Goal: Task Accomplishment & Management: Manage account settings

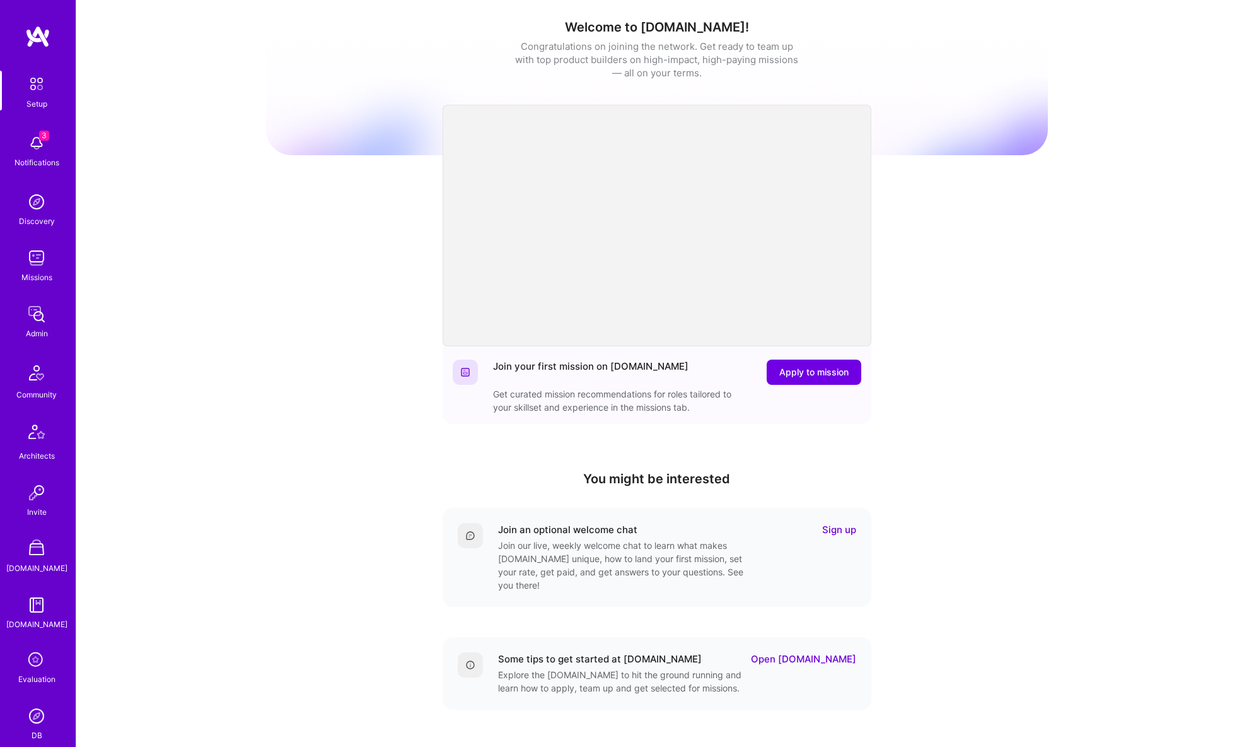
scroll to position [161, 0]
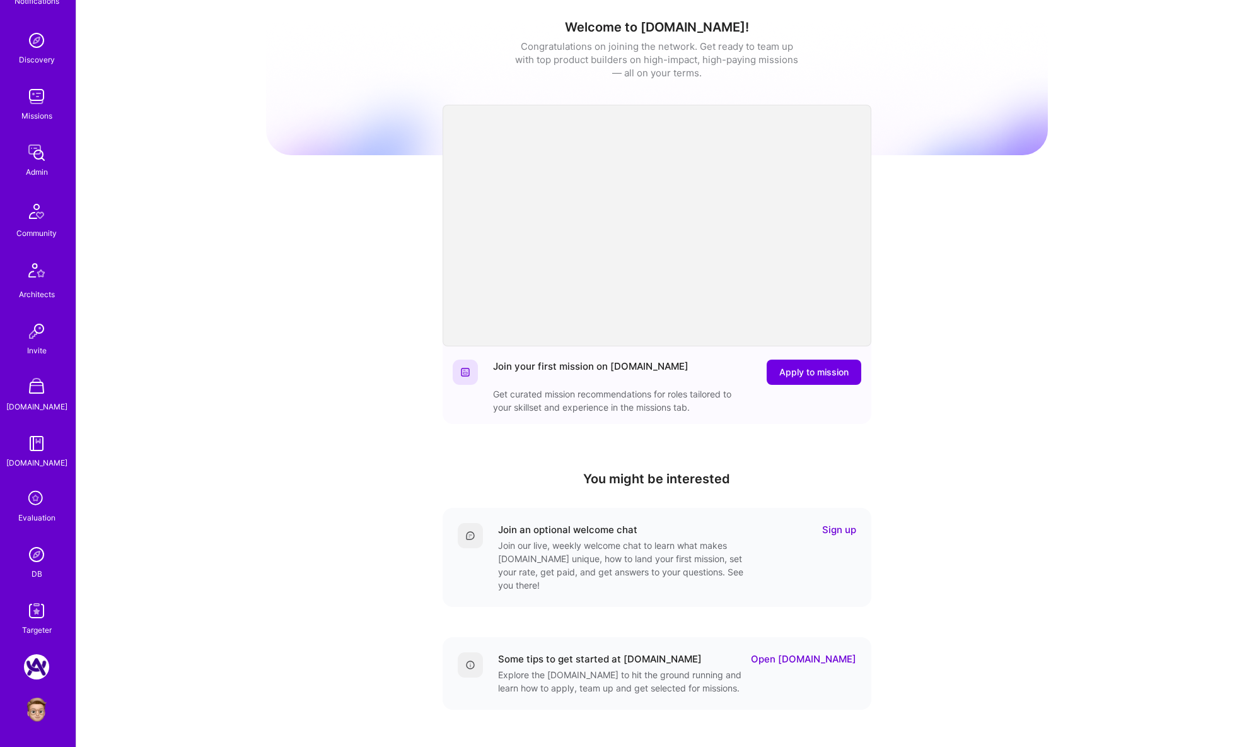
click at [33, 711] on img at bounding box center [36, 709] width 25 height 25
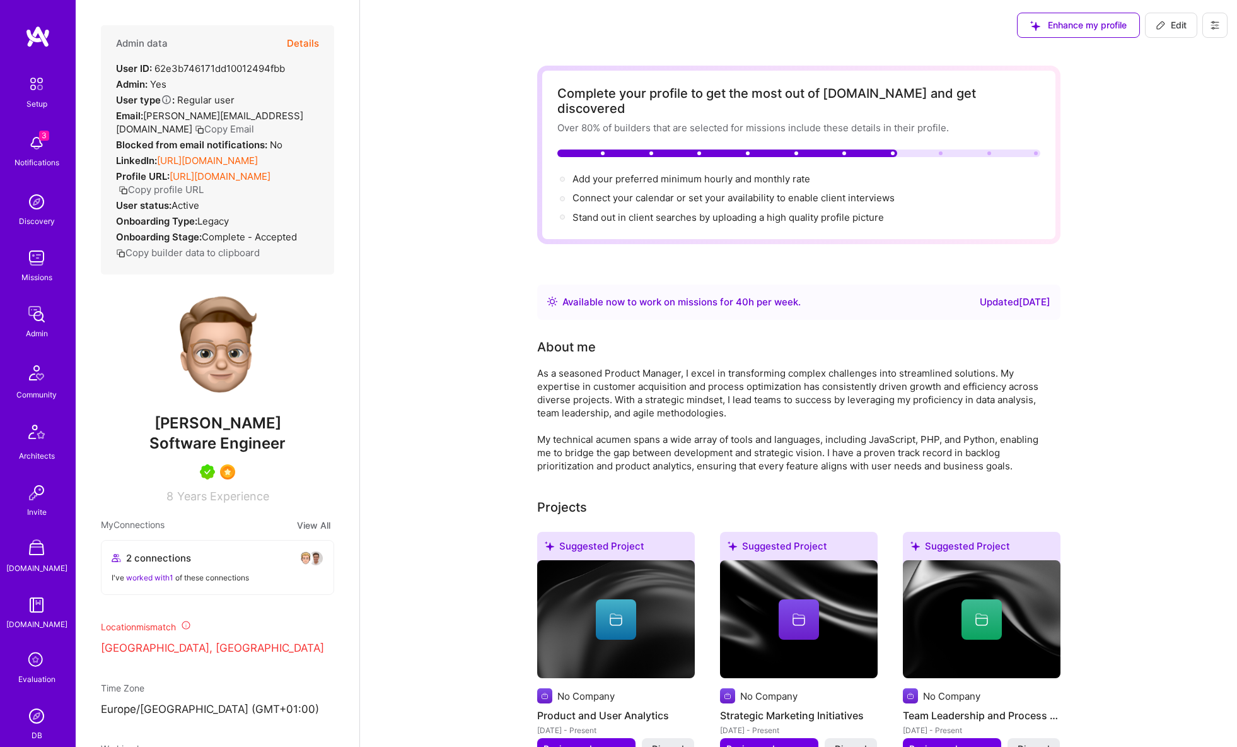
scroll to position [161, 0]
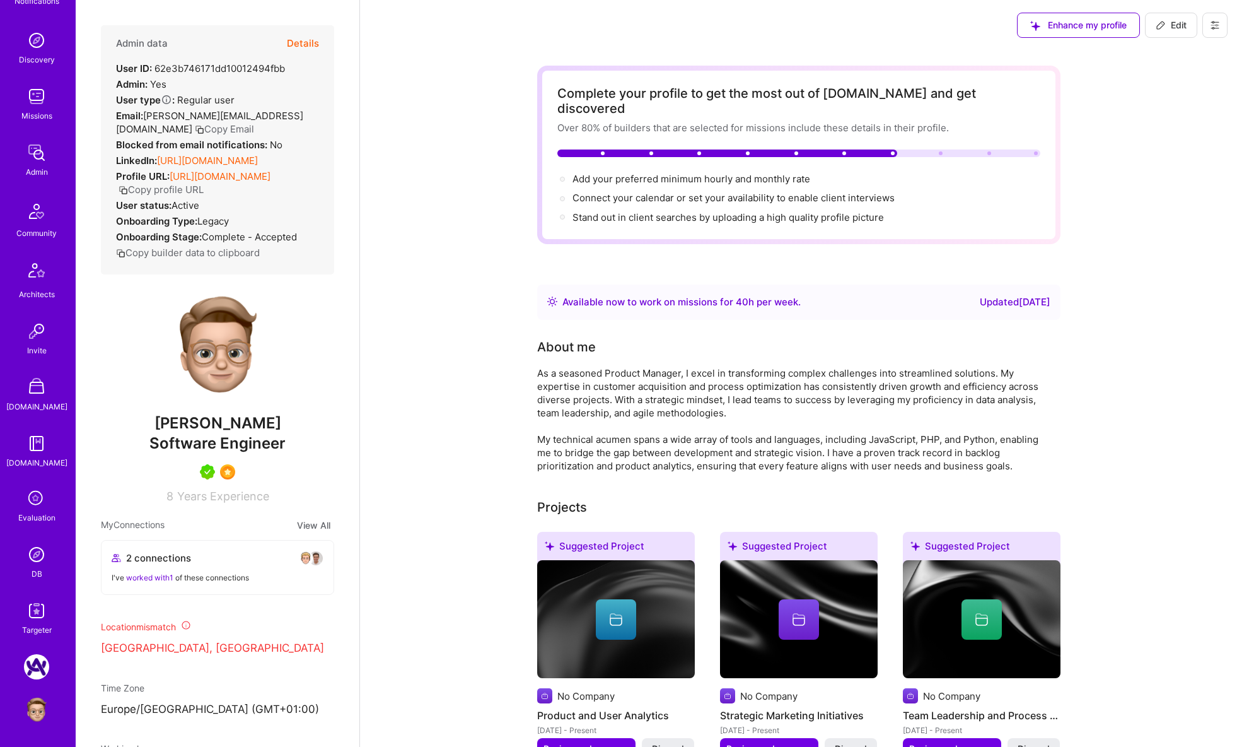
click at [34, 553] on img at bounding box center [36, 554] width 25 height 25
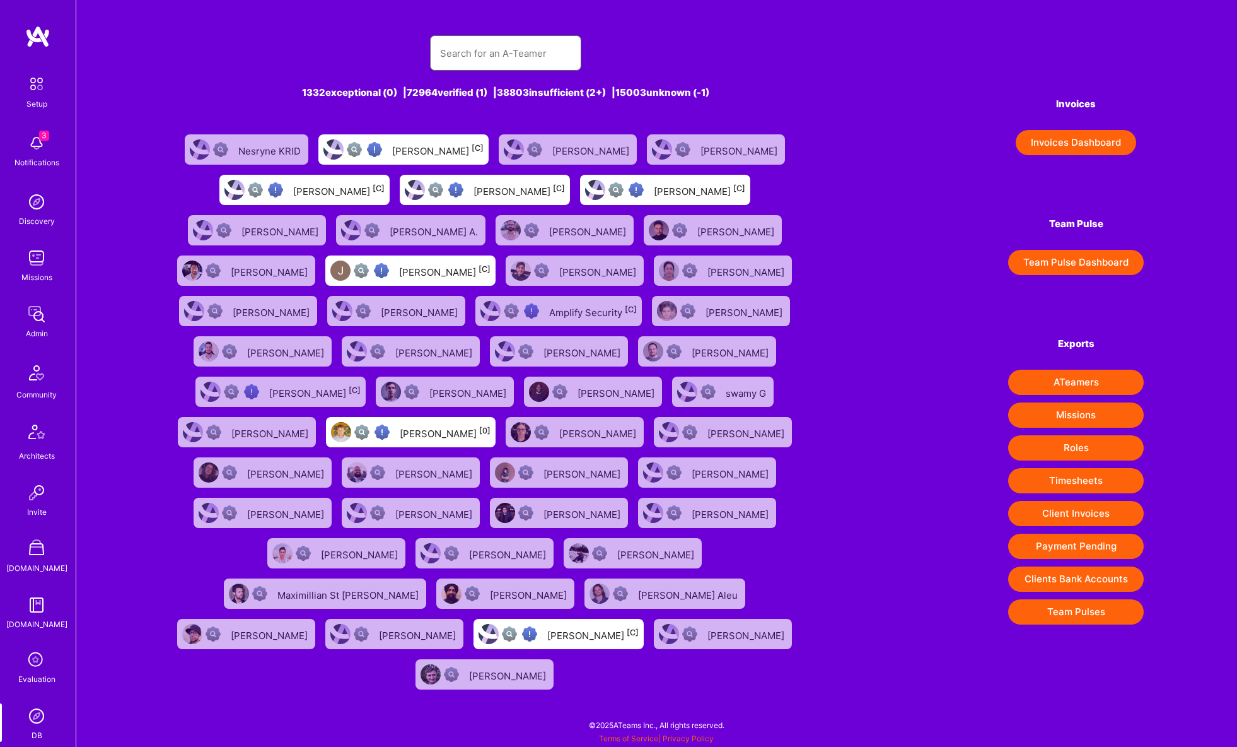
click at [487, 54] on input "text" at bounding box center [505, 53] width 131 height 32
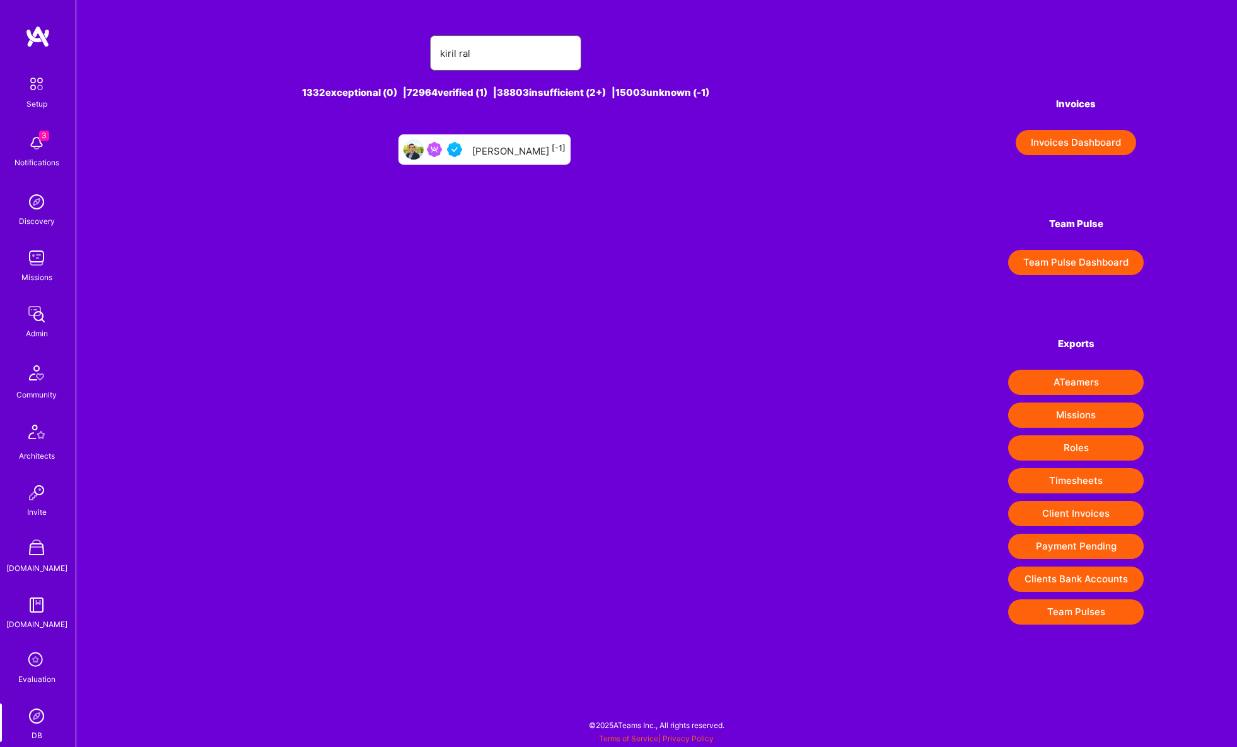
type input "kiril ral"
click at [519, 152] on div "Kiril Ralinovski [-1]" at bounding box center [518, 149] width 93 height 16
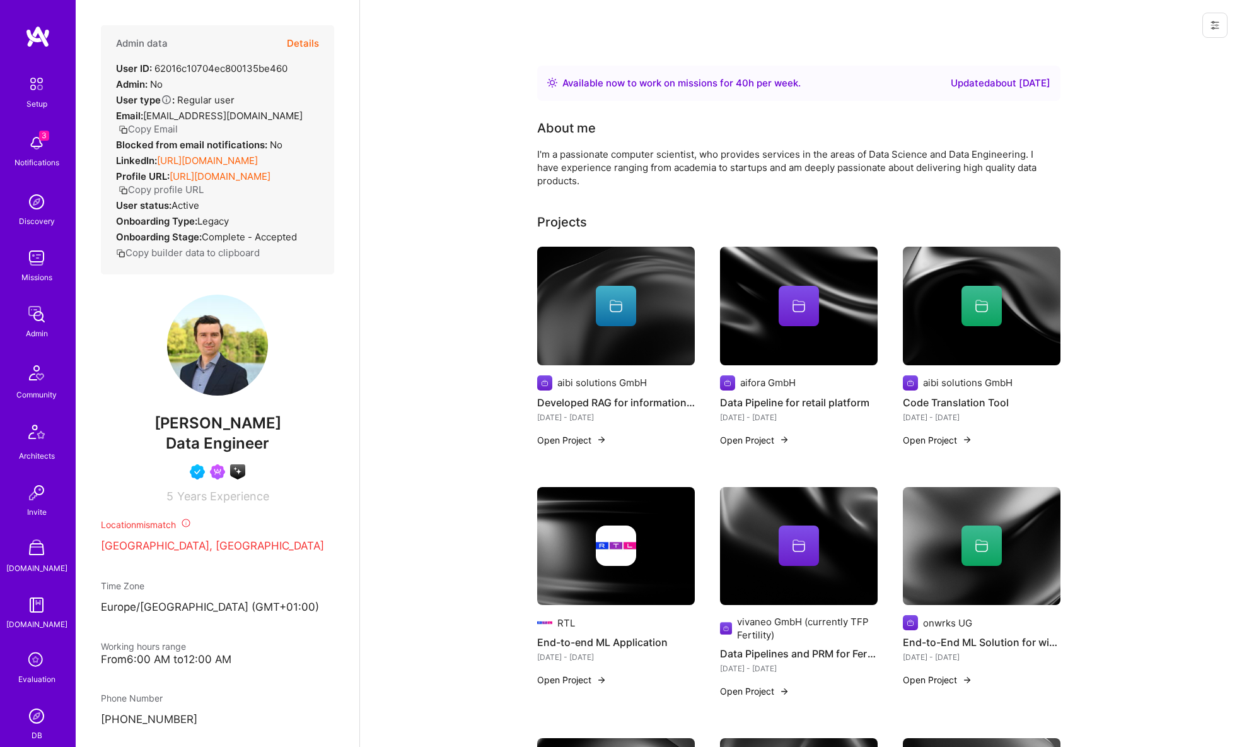
click at [300, 45] on button "Details" at bounding box center [303, 43] width 32 height 37
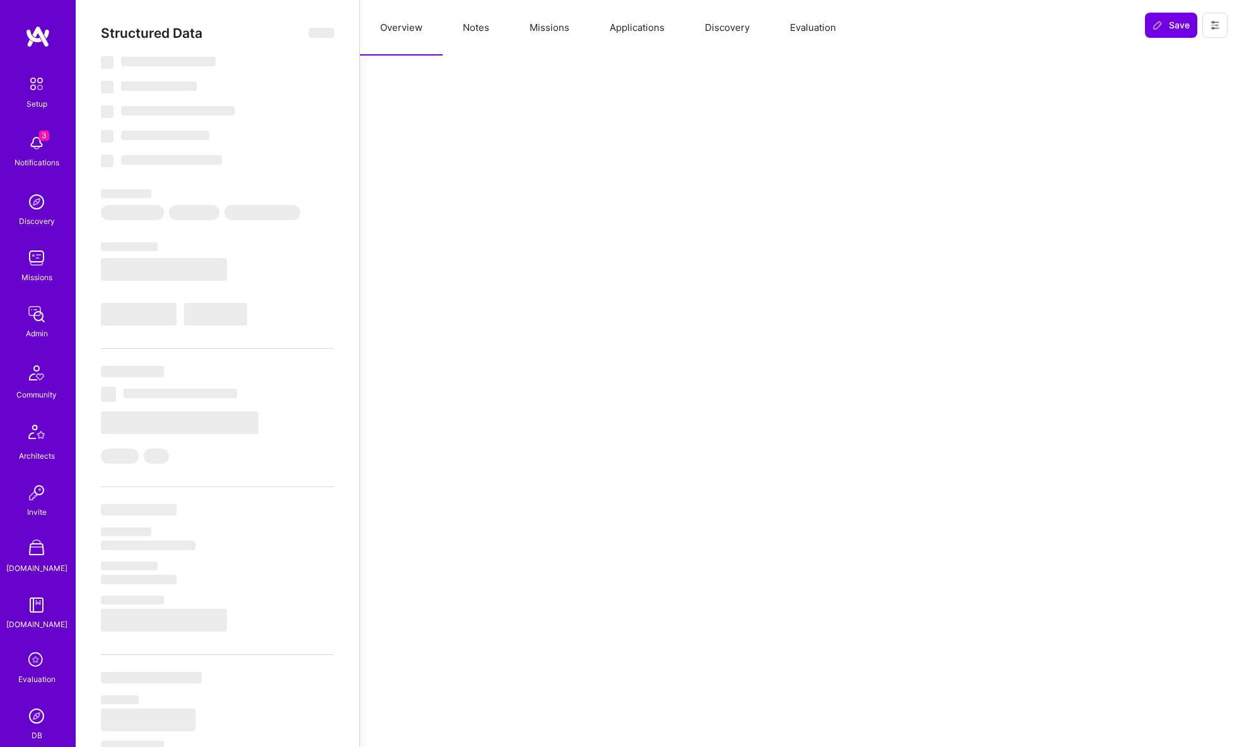
scroll to position [2, 0]
select select "Right Now"
select select "4"
select select "7"
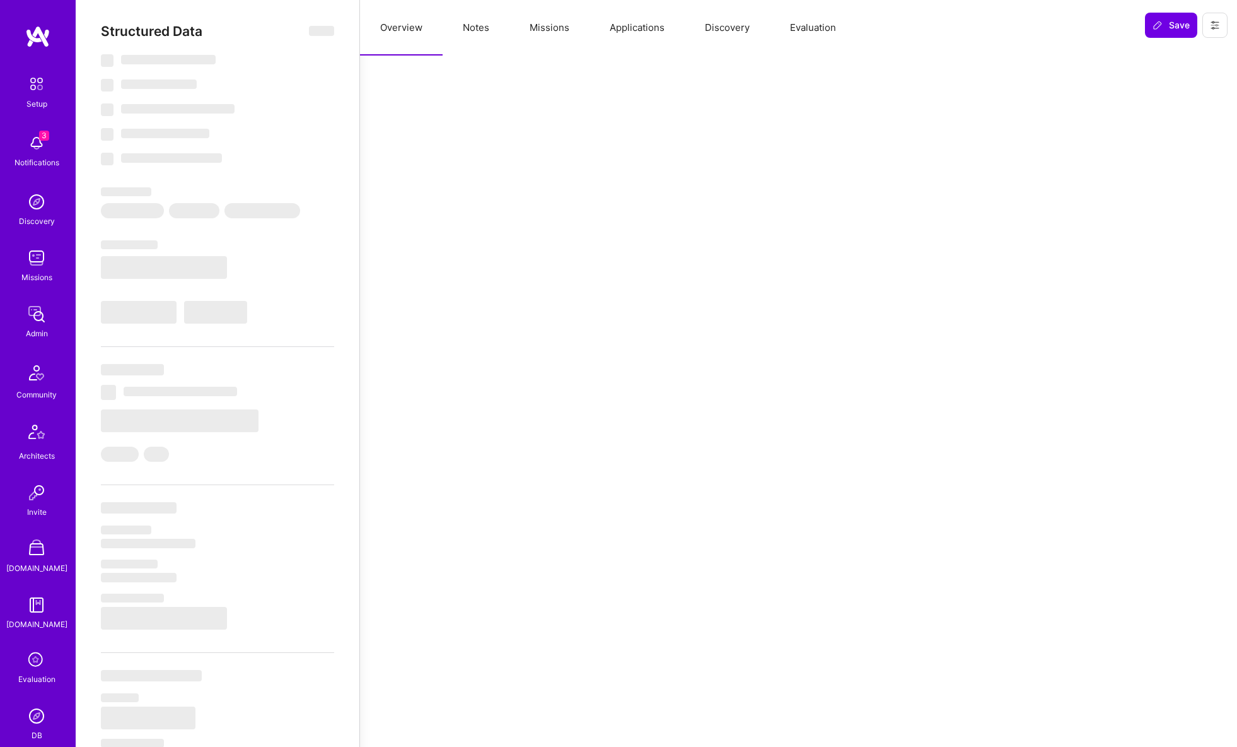
select select "7"
select select "DE"
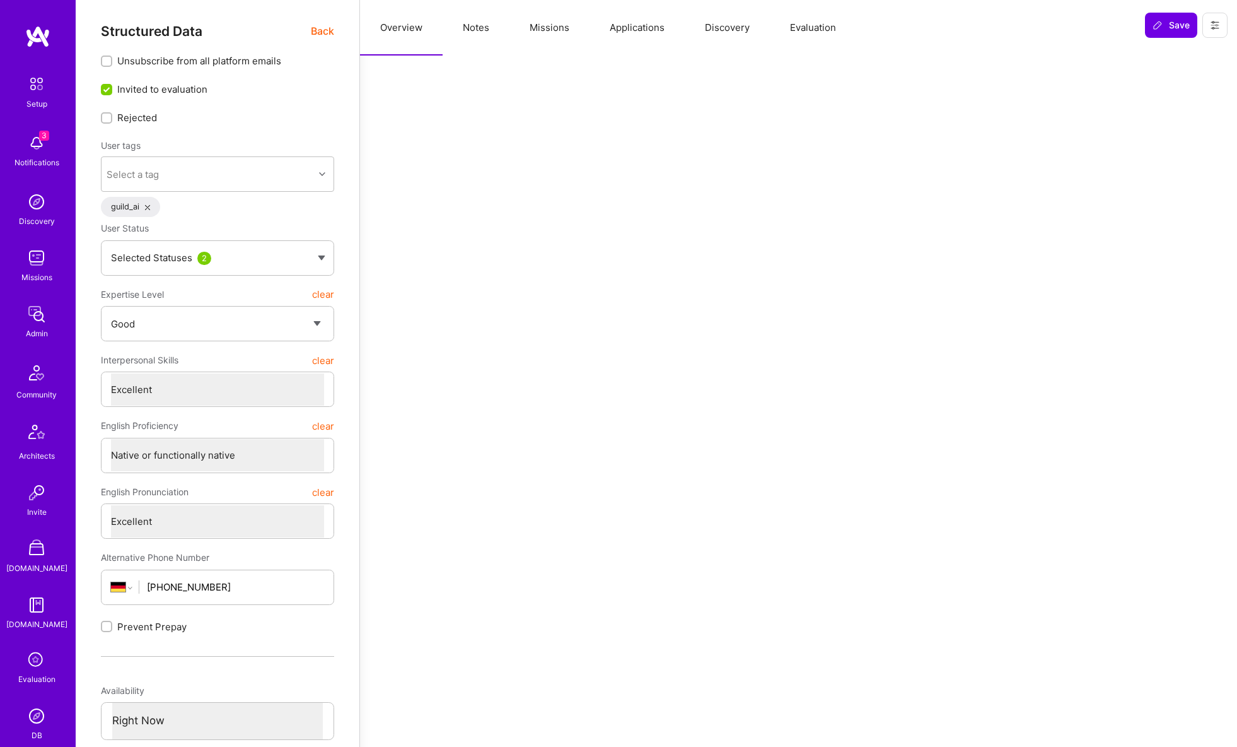
click at [486, 35] on button "Notes" at bounding box center [476, 27] width 67 height 55
type textarea "x"
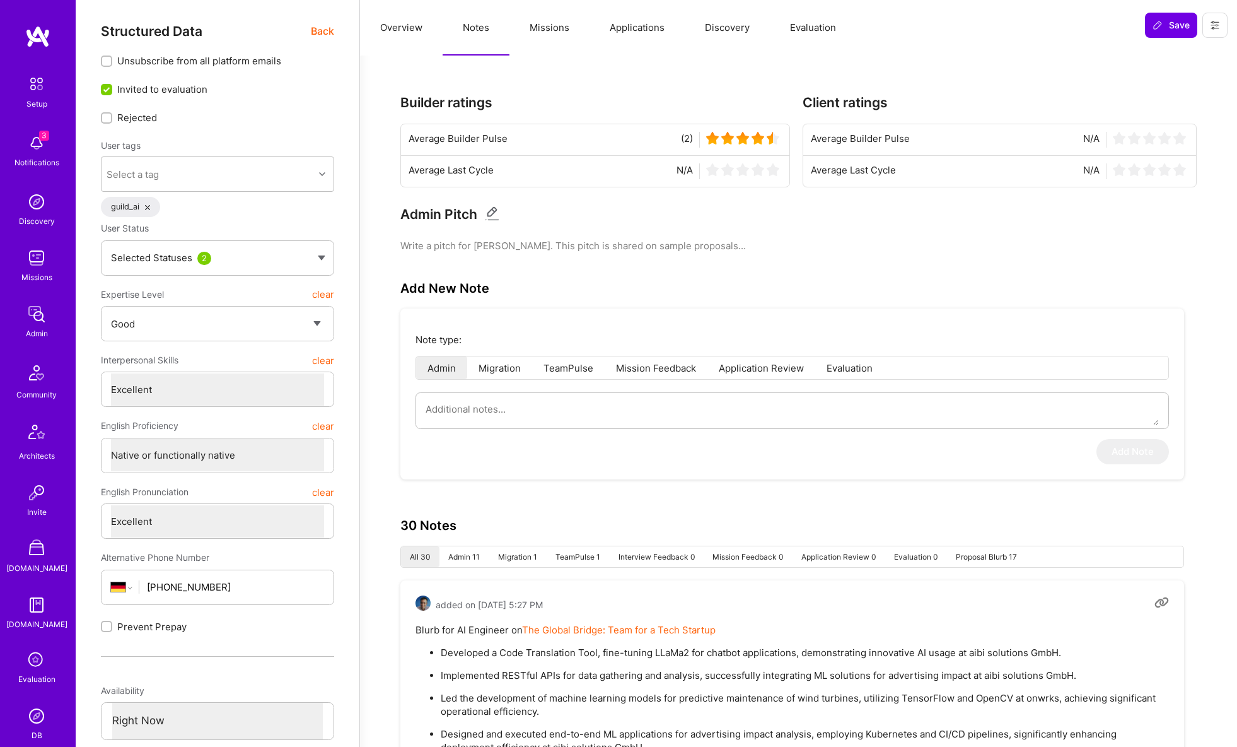
click at [548, 36] on button "Missions" at bounding box center [549, 27] width 80 height 55
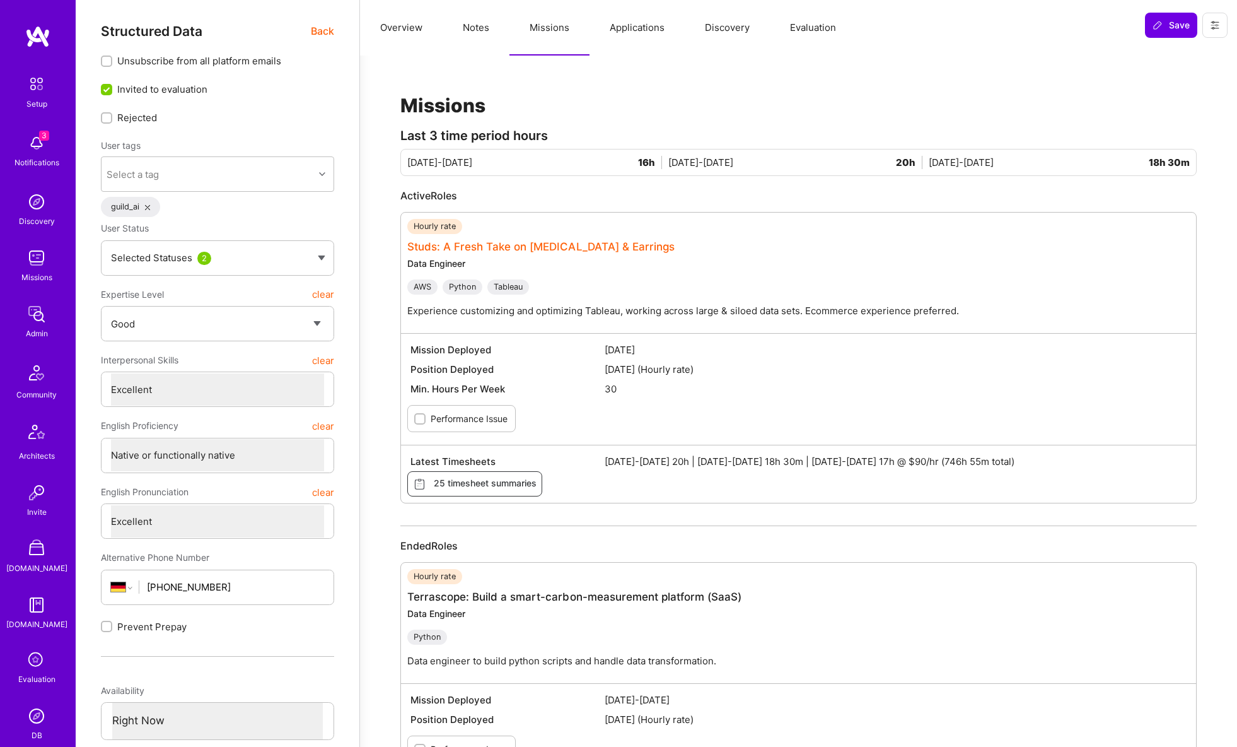
click at [526, 246] on link "Studs: A Fresh Take on Ear Piercing & Earrings" at bounding box center [540, 246] width 267 height 13
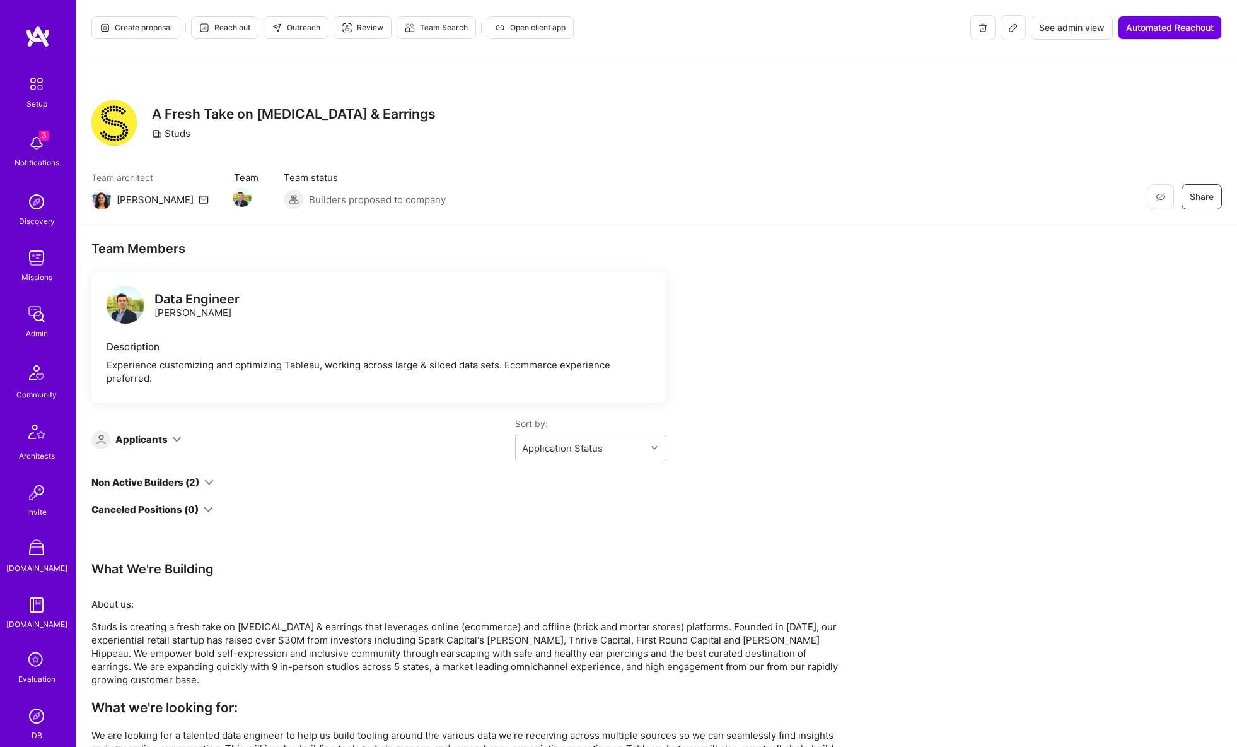
click at [1003, 26] on button at bounding box center [1013, 27] width 25 height 25
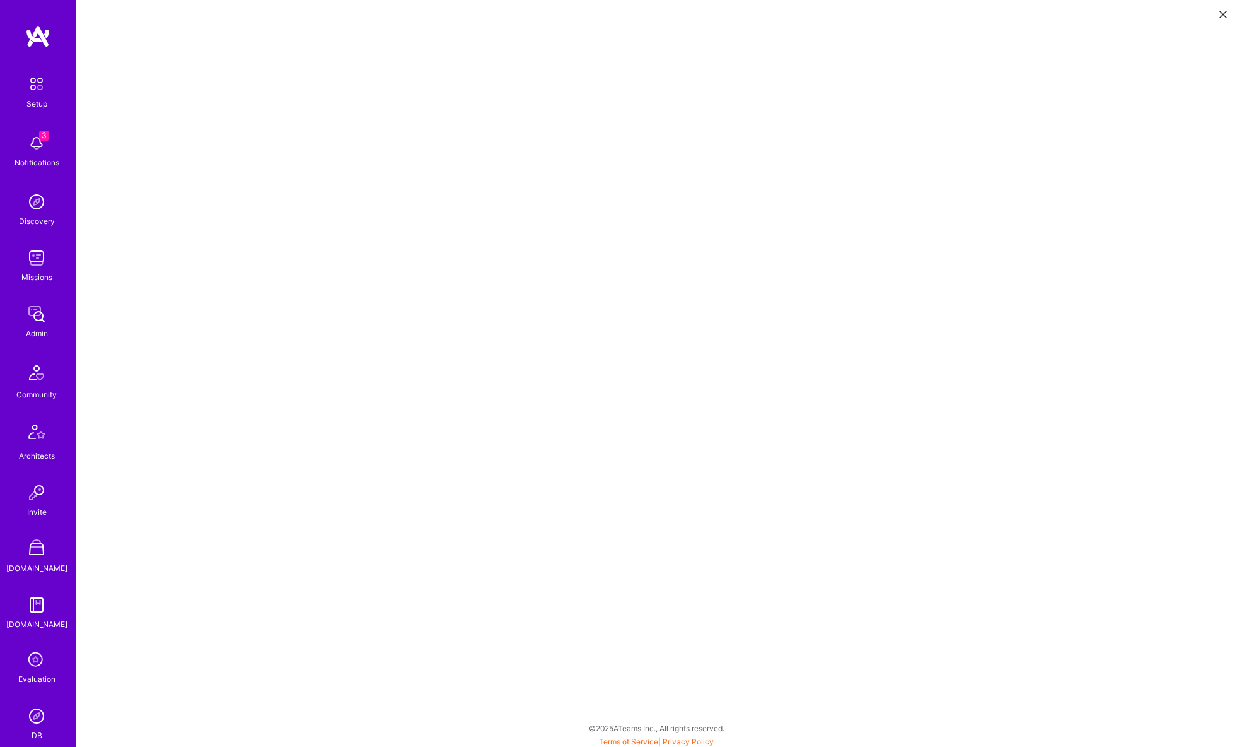
scroll to position [3, 0]
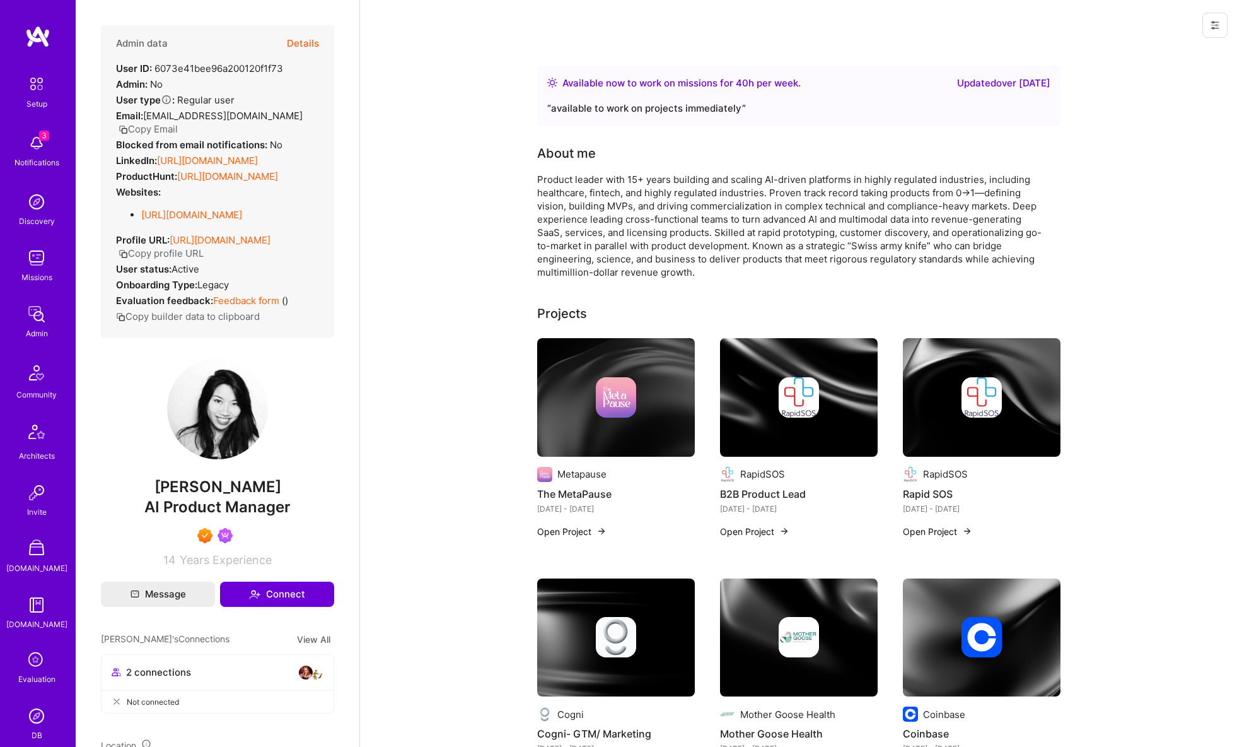
click at [306, 42] on button "Details" at bounding box center [303, 43] width 32 height 37
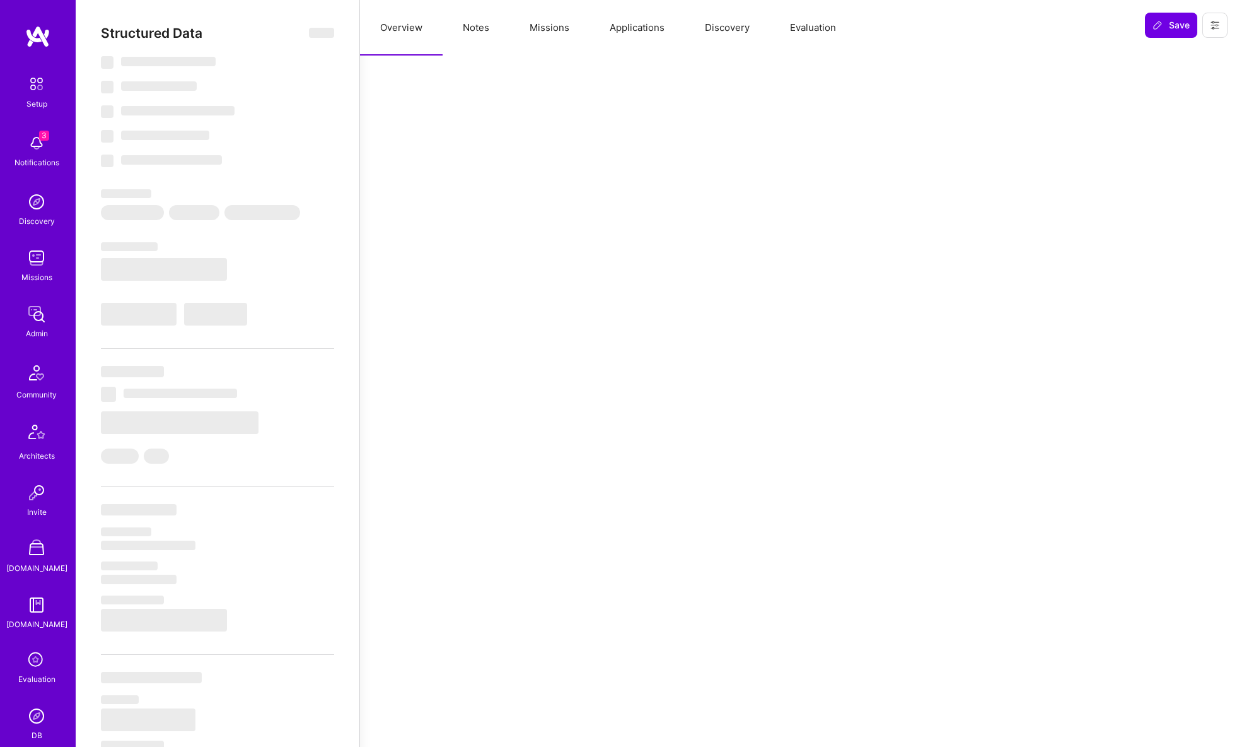
click at [538, 29] on button "Missions" at bounding box center [549, 27] width 80 height 55
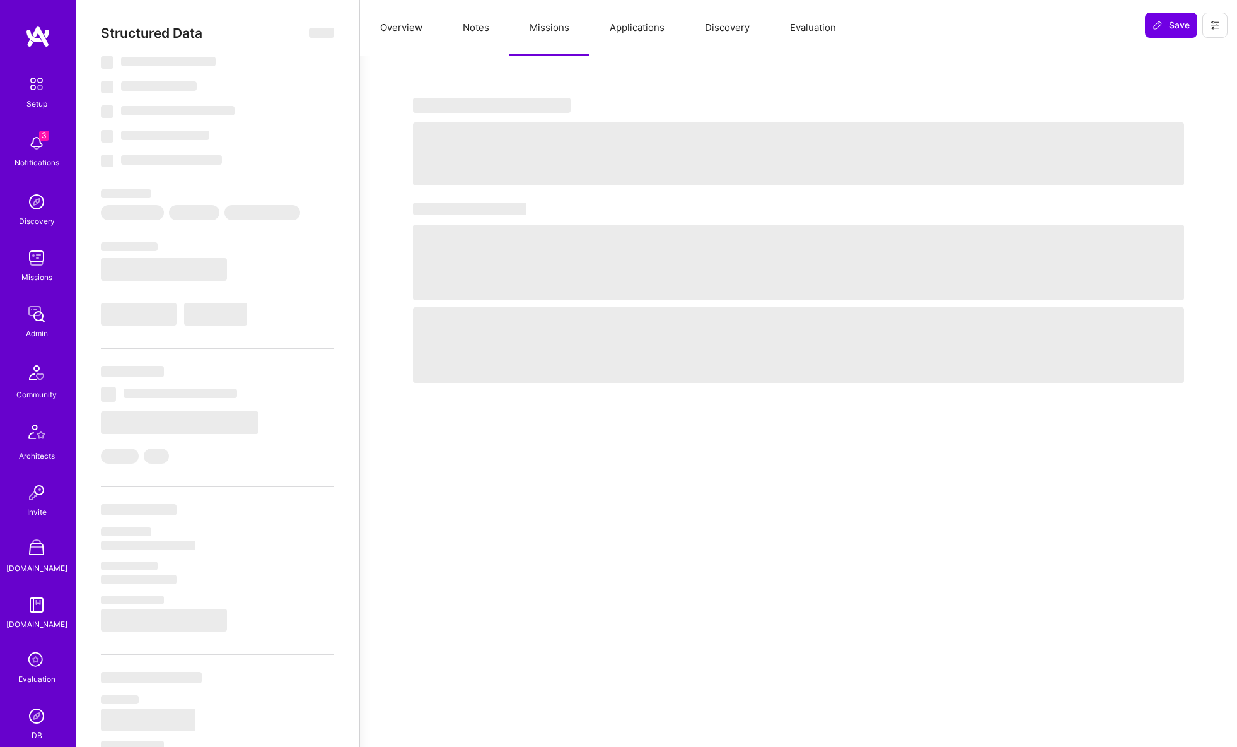
select select "Right Now"
select select "7"
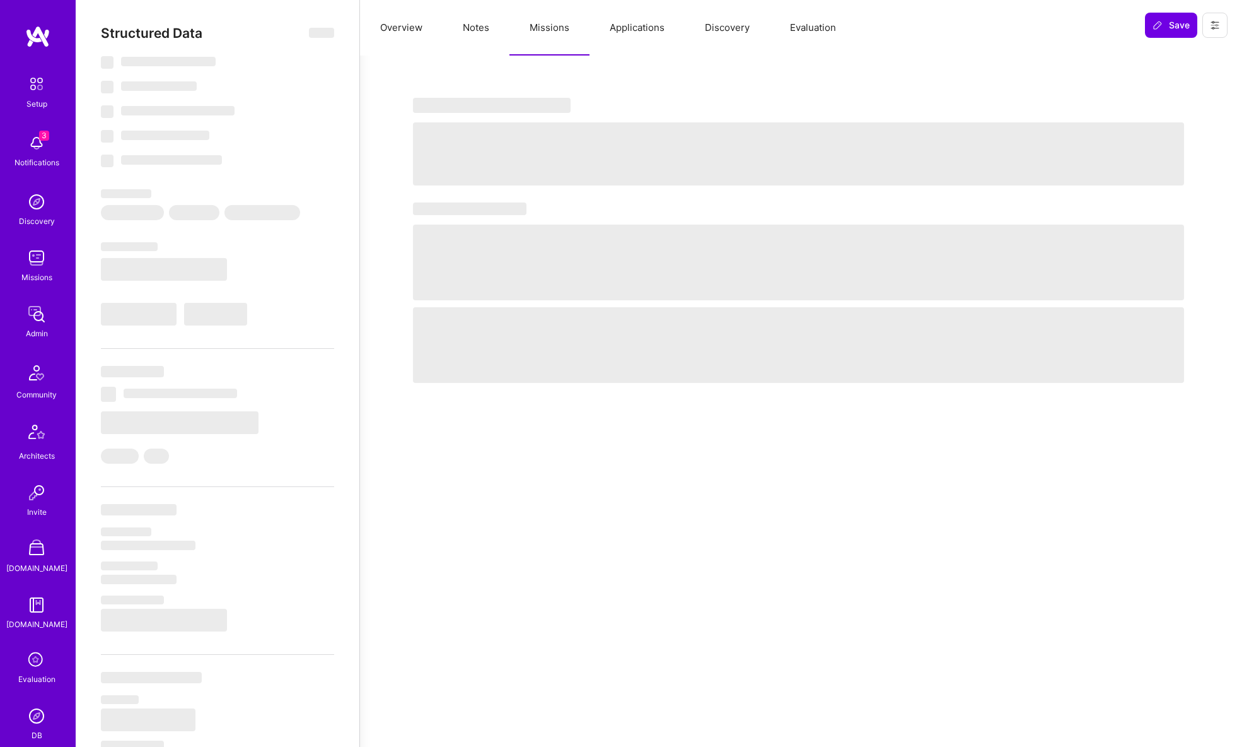
select select "US"
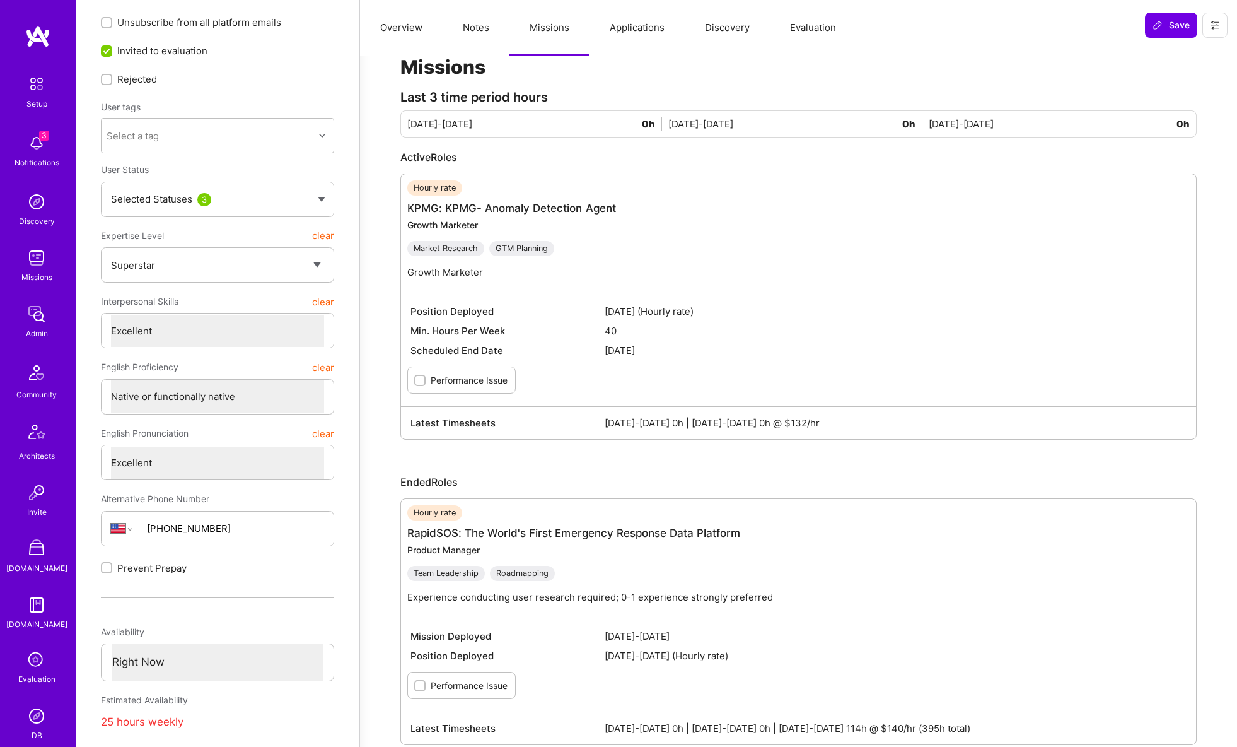
scroll to position [37, 0]
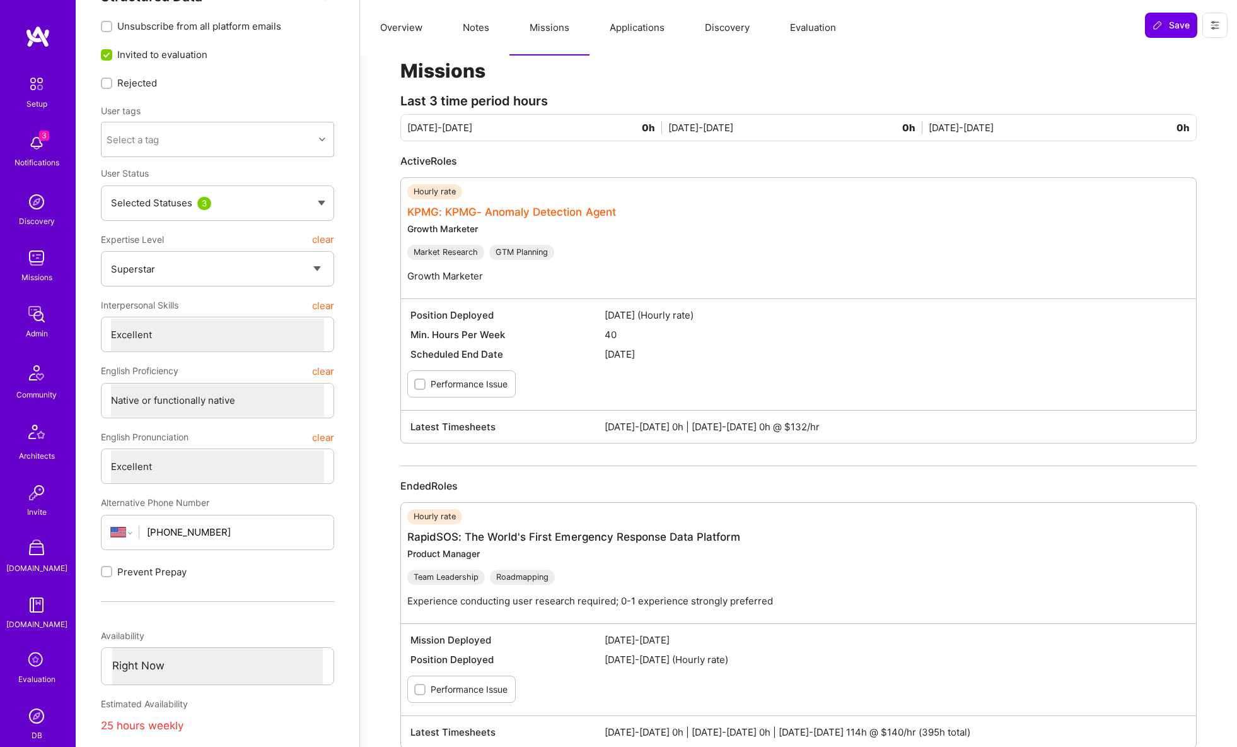
click at [506, 211] on link "KPMG: KPMG- Anomaly Detection Agent" at bounding box center [511, 212] width 209 height 13
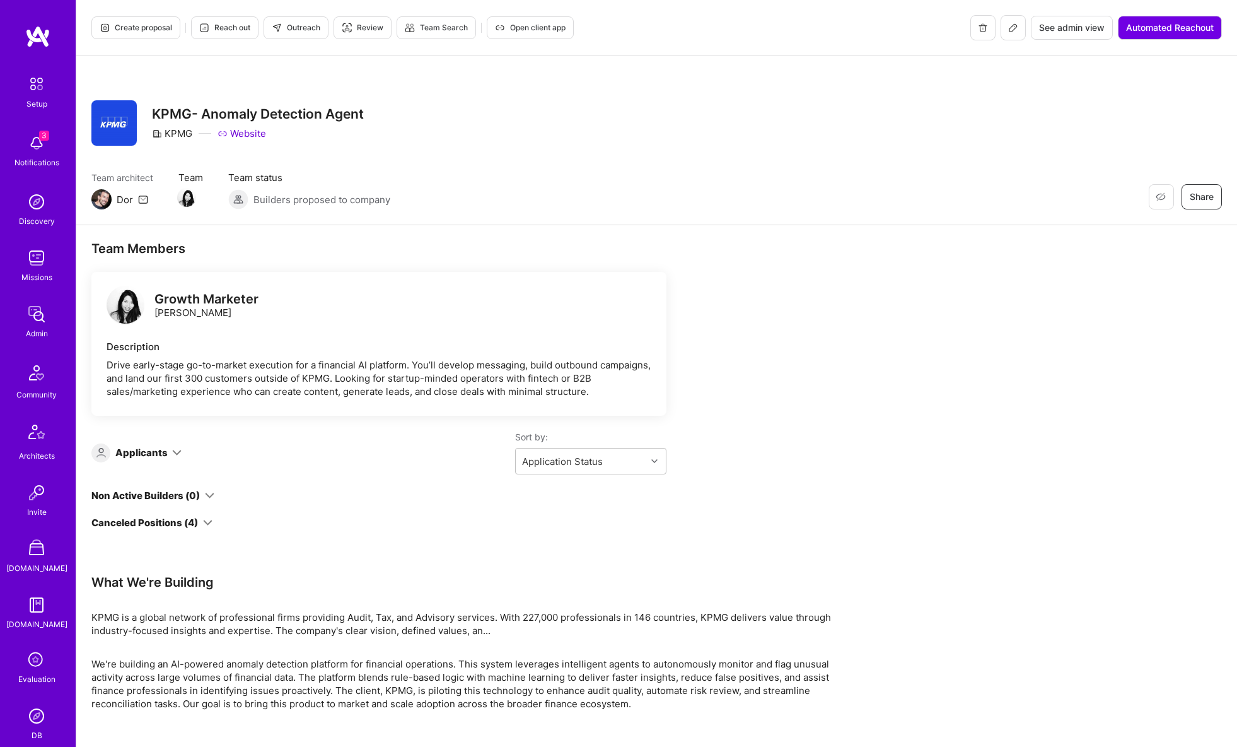
click at [1052, 25] on span "See admin view" at bounding box center [1072, 27] width 66 height 13
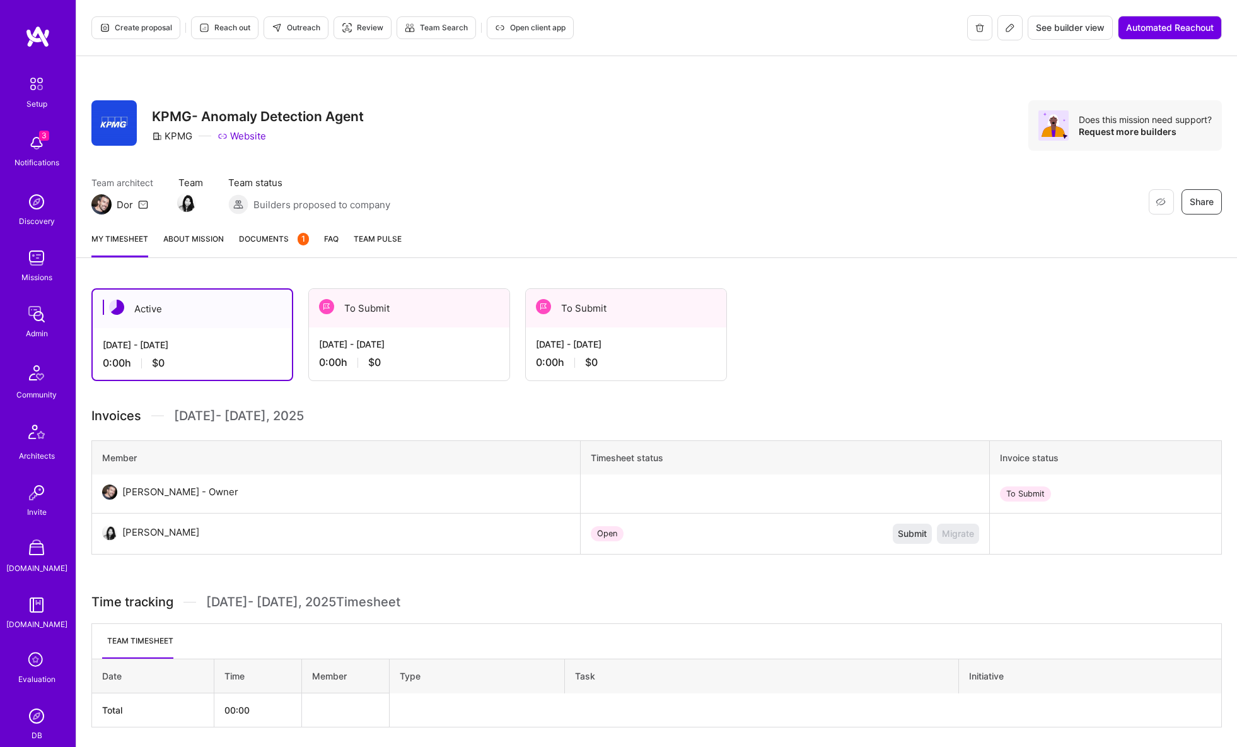
scroll to position [42, 0]
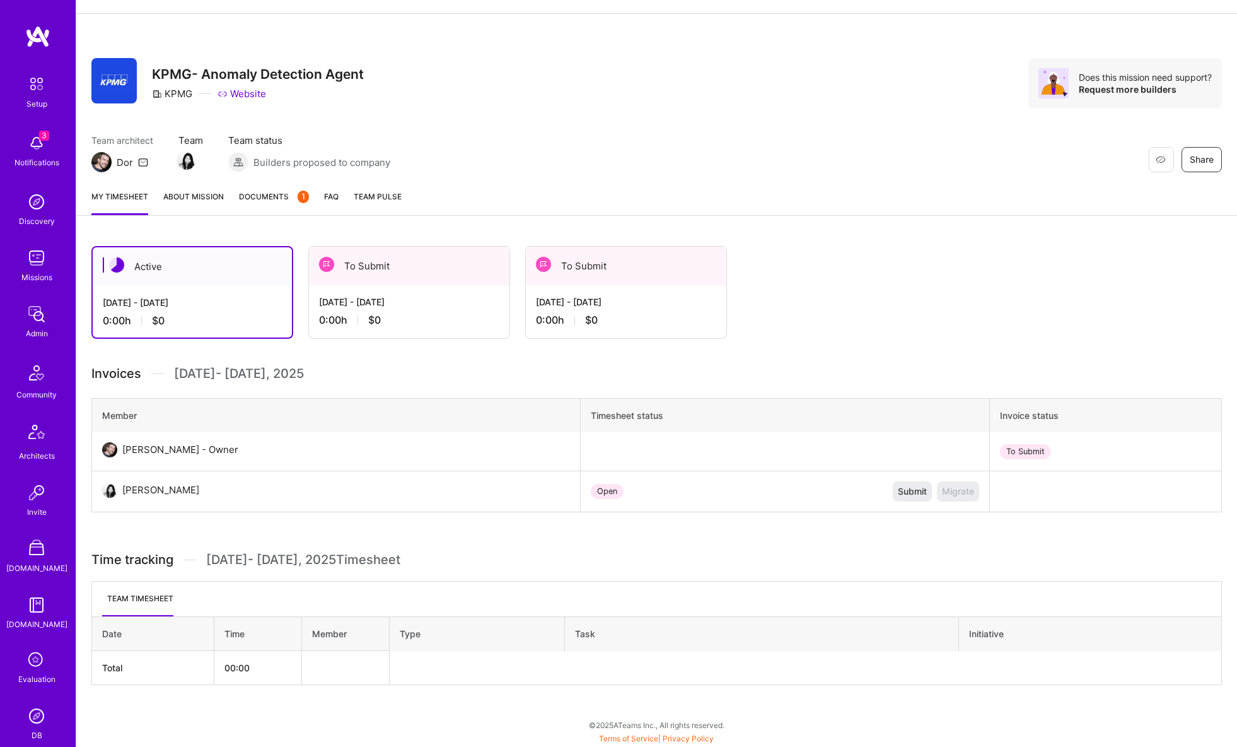
click at [389, 305] on div "Aug 1 - Aug 15, 2025" at bounding box center [409, 301] width 180 height 13
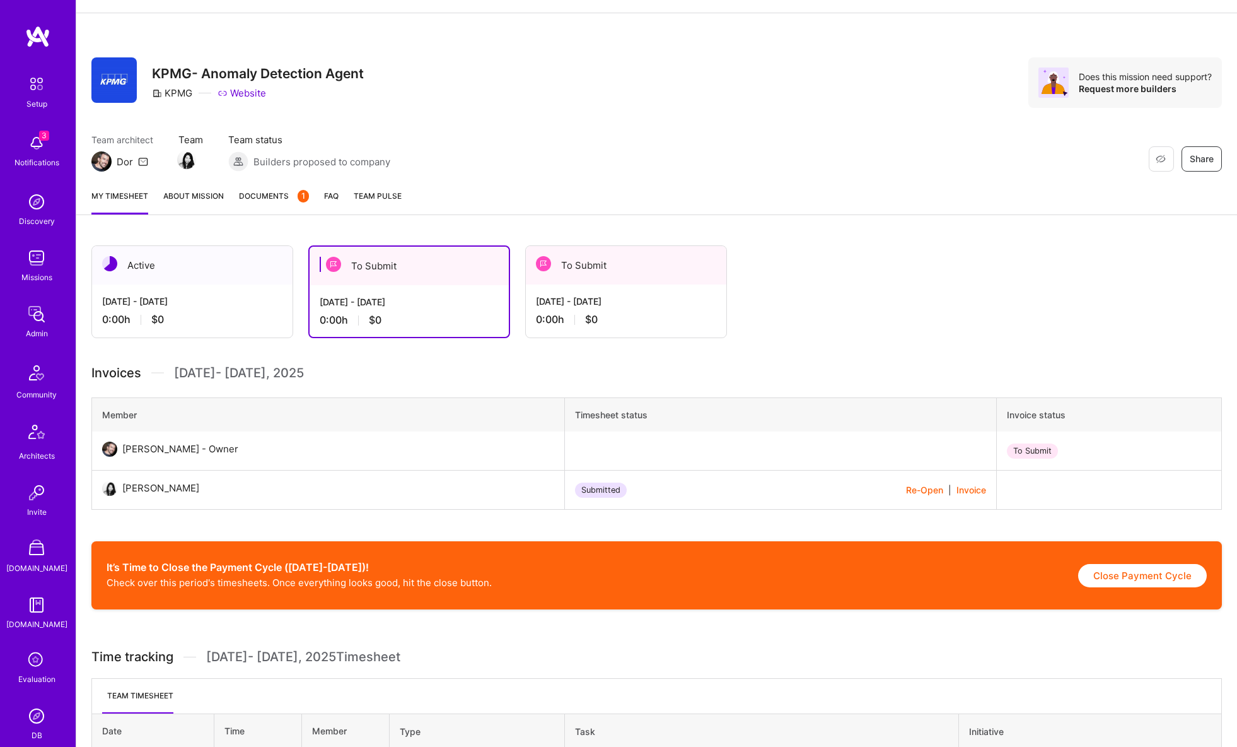
scroll to position [141, 0]
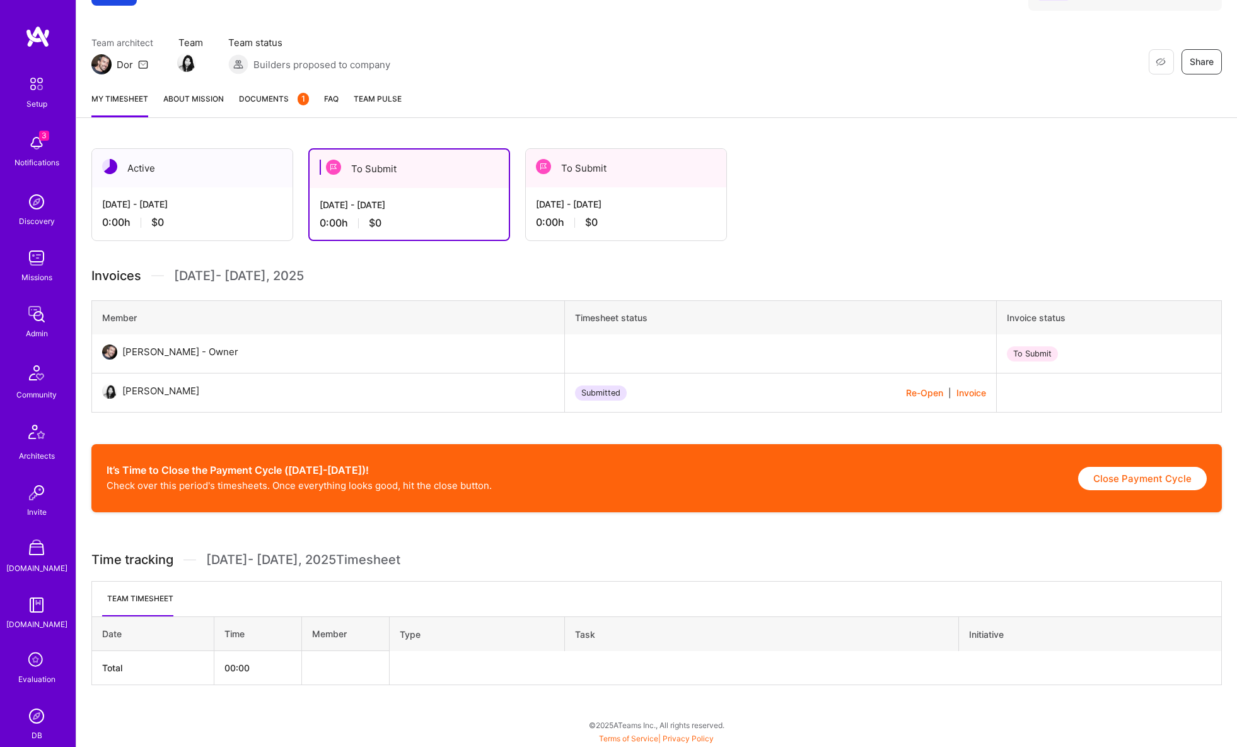
click at [621, 191] on div "Jul 16 - Jul 31, 2025 0:00 h $0" at bounding box center [626, 213] width 201 height 52
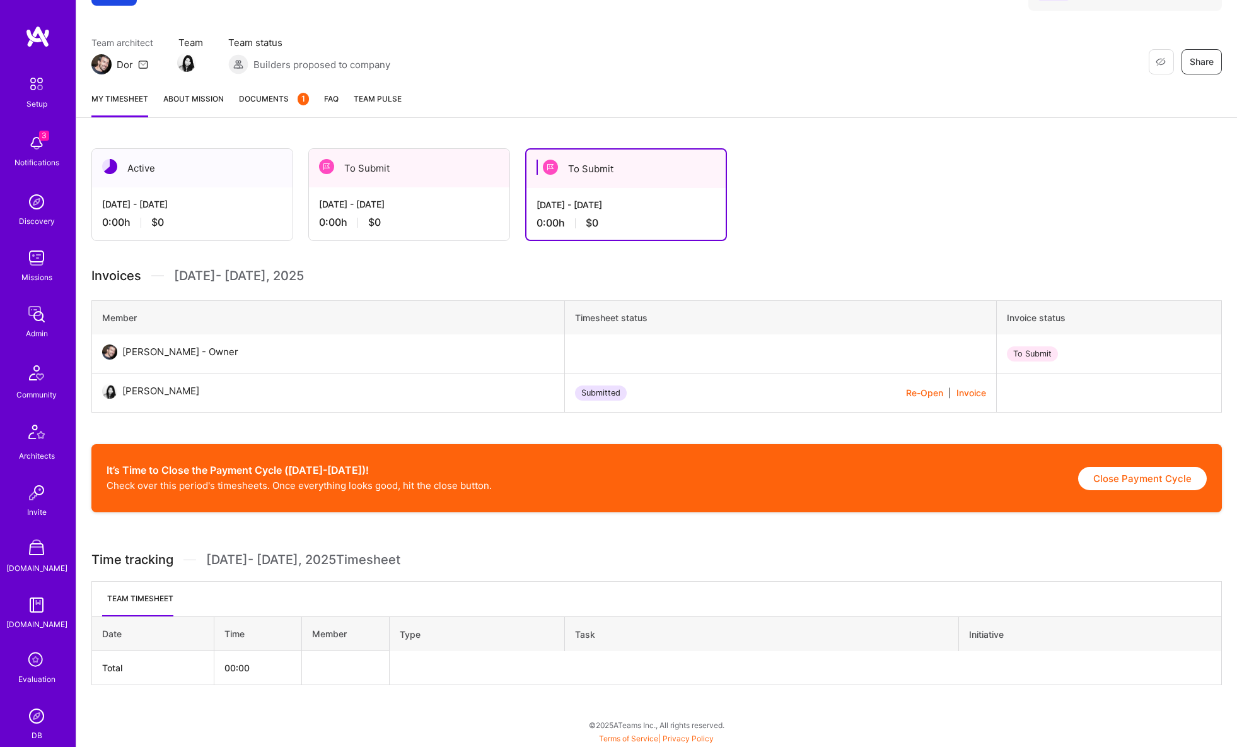
click at [422, 201] on div "Aug 1 - Aug 15, 2025" at bounding box center [409, 203] width 180 height 13
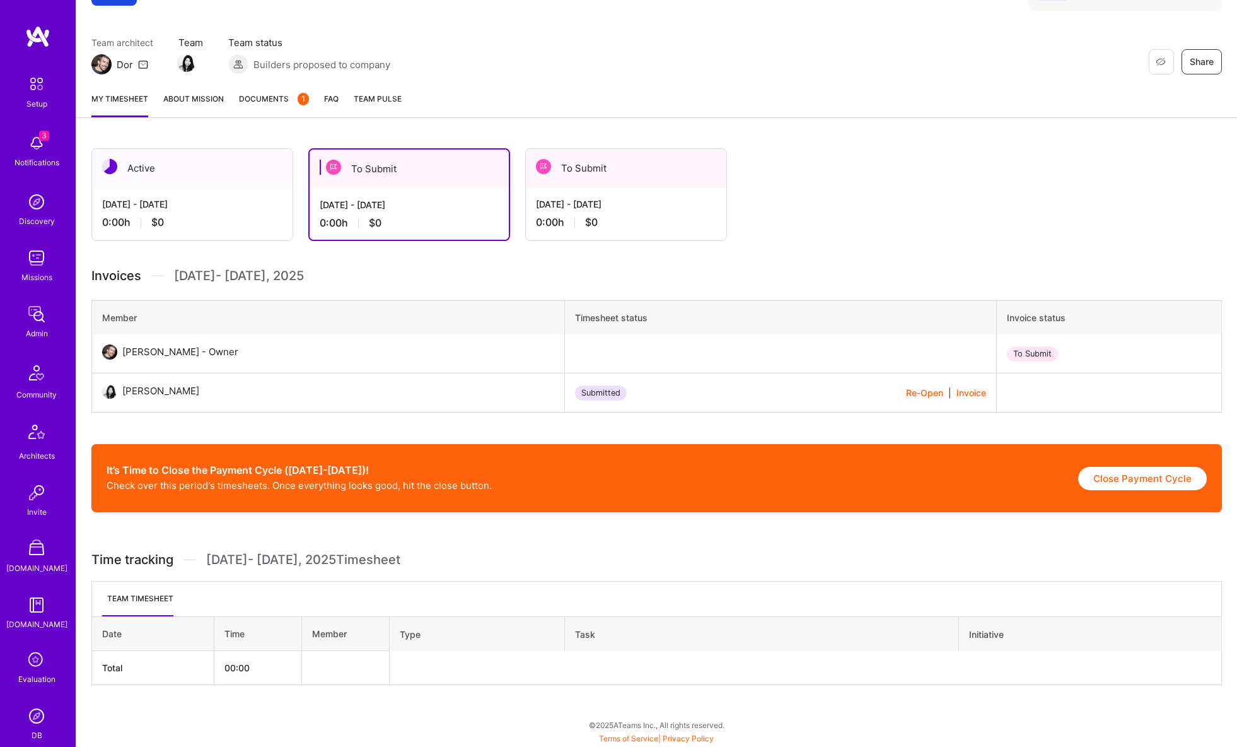
click at [583, 190] on div "Jul 16 - Jul 31, 2025 0:00 h $0" at bounding box center [626, 213] width 201 height 52
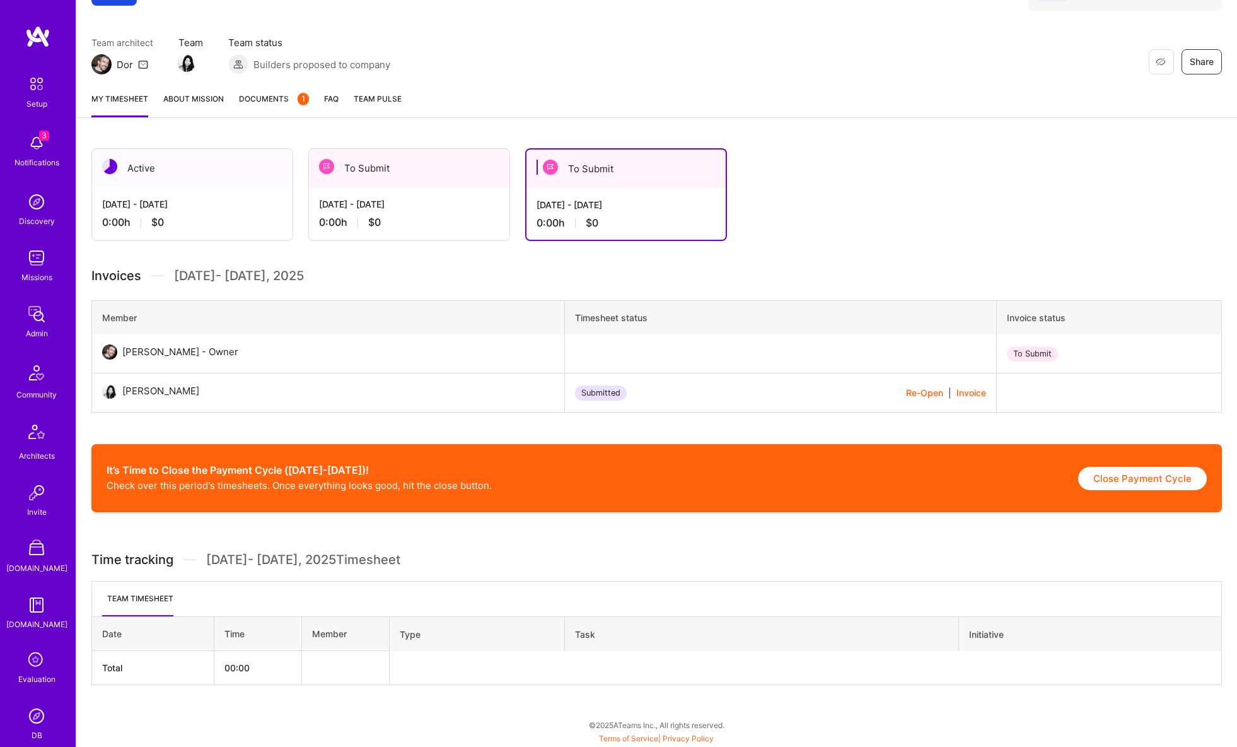
scroll to position [0, 0]
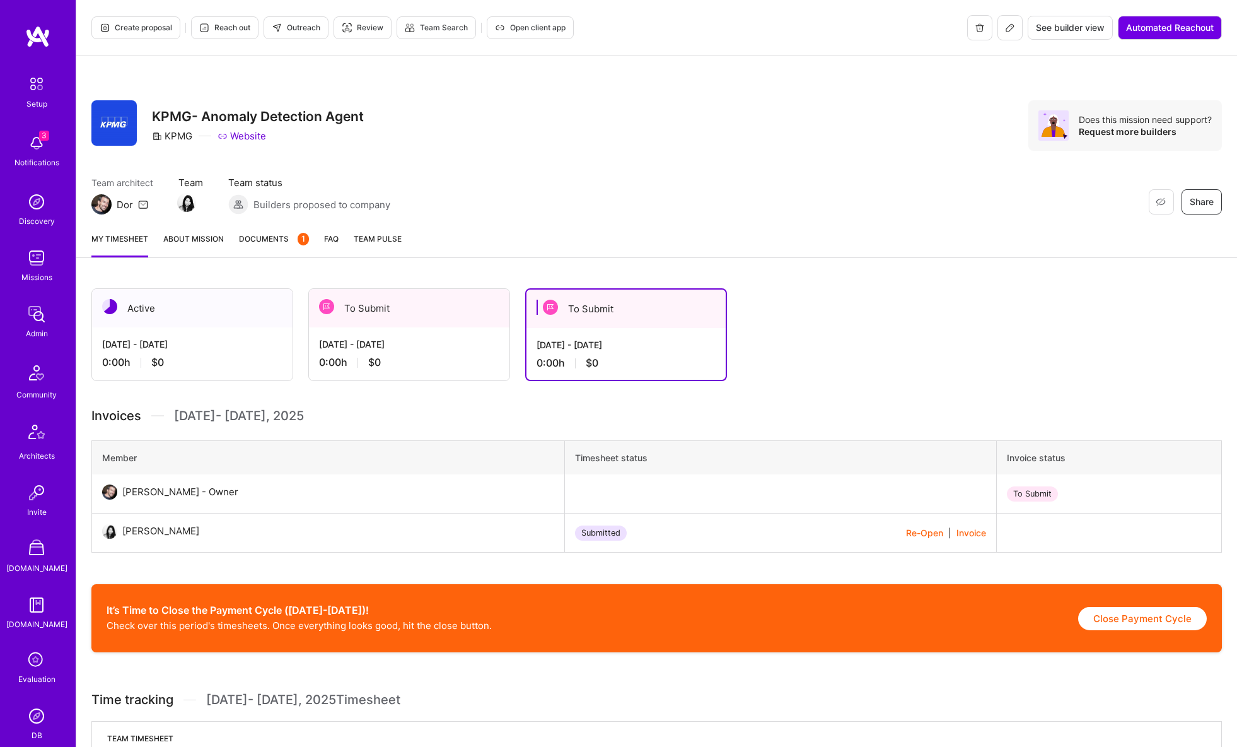
click at [1009, 26] on icon at bounding box center [1010, 28] width 10 height 10
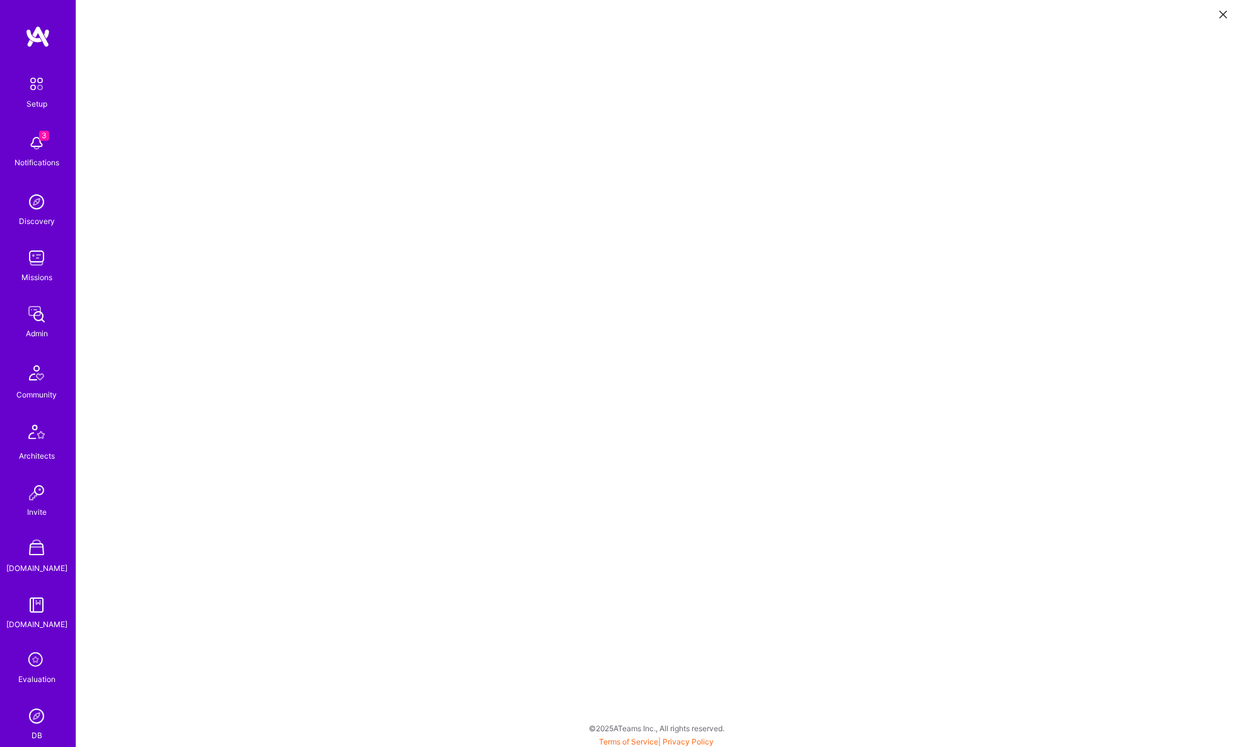
click at [1219, 13] on icon at bounding box center [1223, 15] width 8 height 8
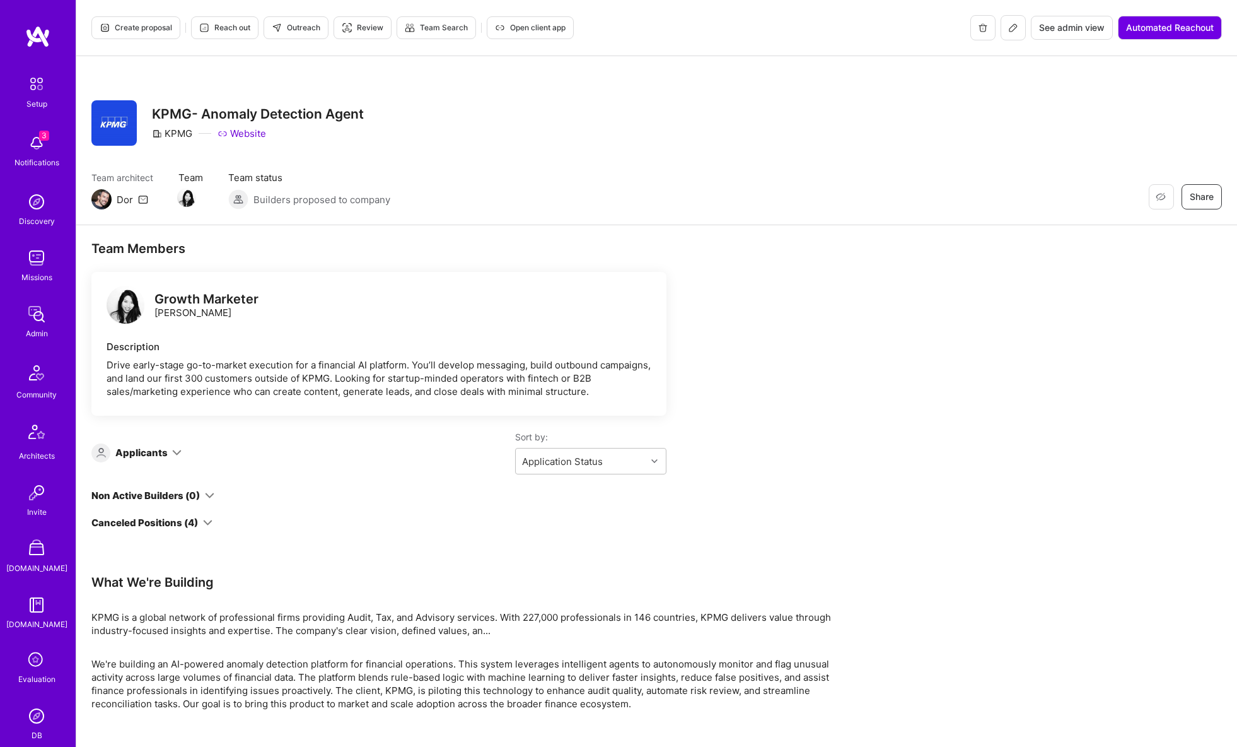
click at [533, 28] on span "Open client app" at bounding box center [530, 27] width 71 height 11
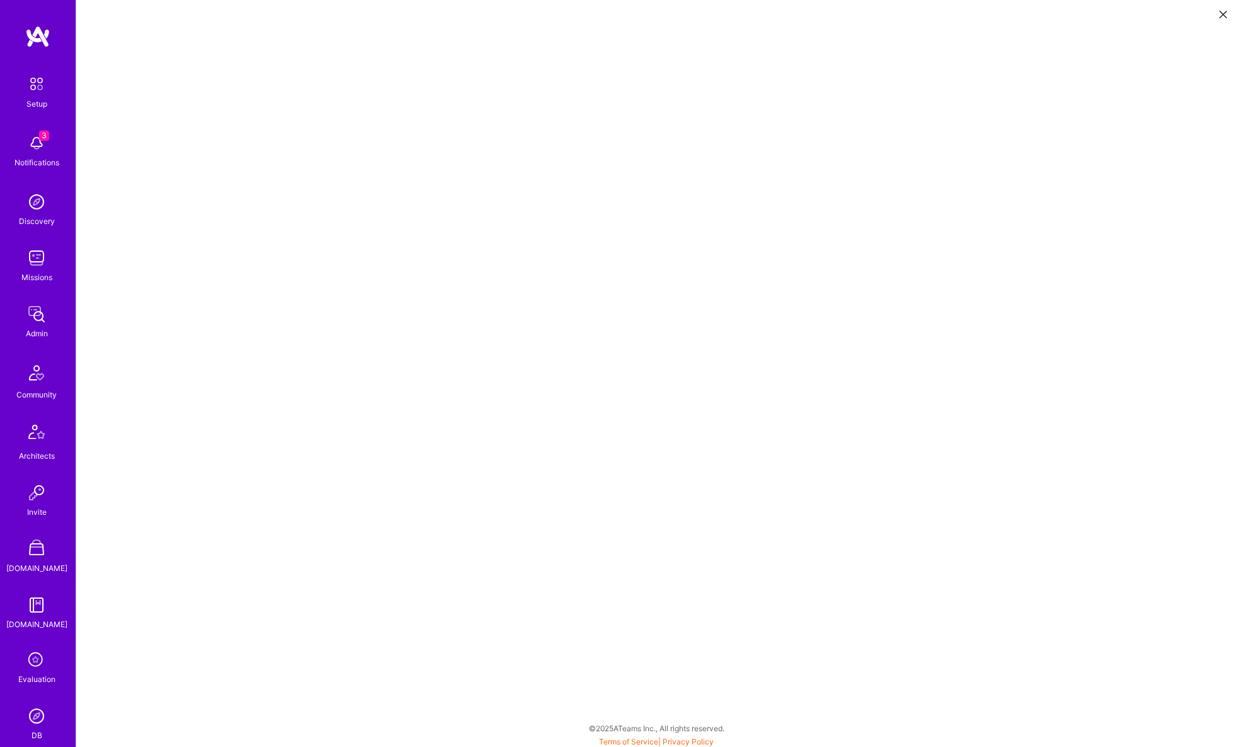
click at [1224, 13] on icon at bounding box center [1223, 15] width 8 height 8
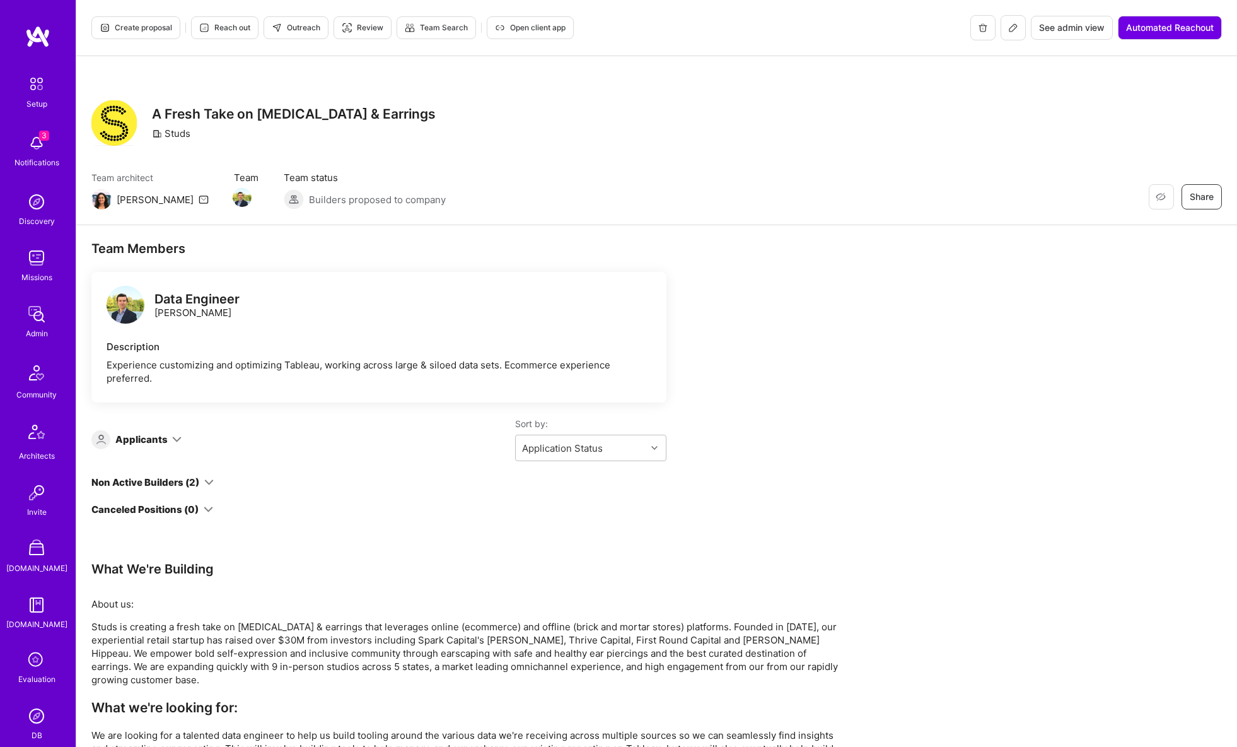
click at [1069, 25] on span "See admin view" at bounding box center [1072, 27] width 66 height 13
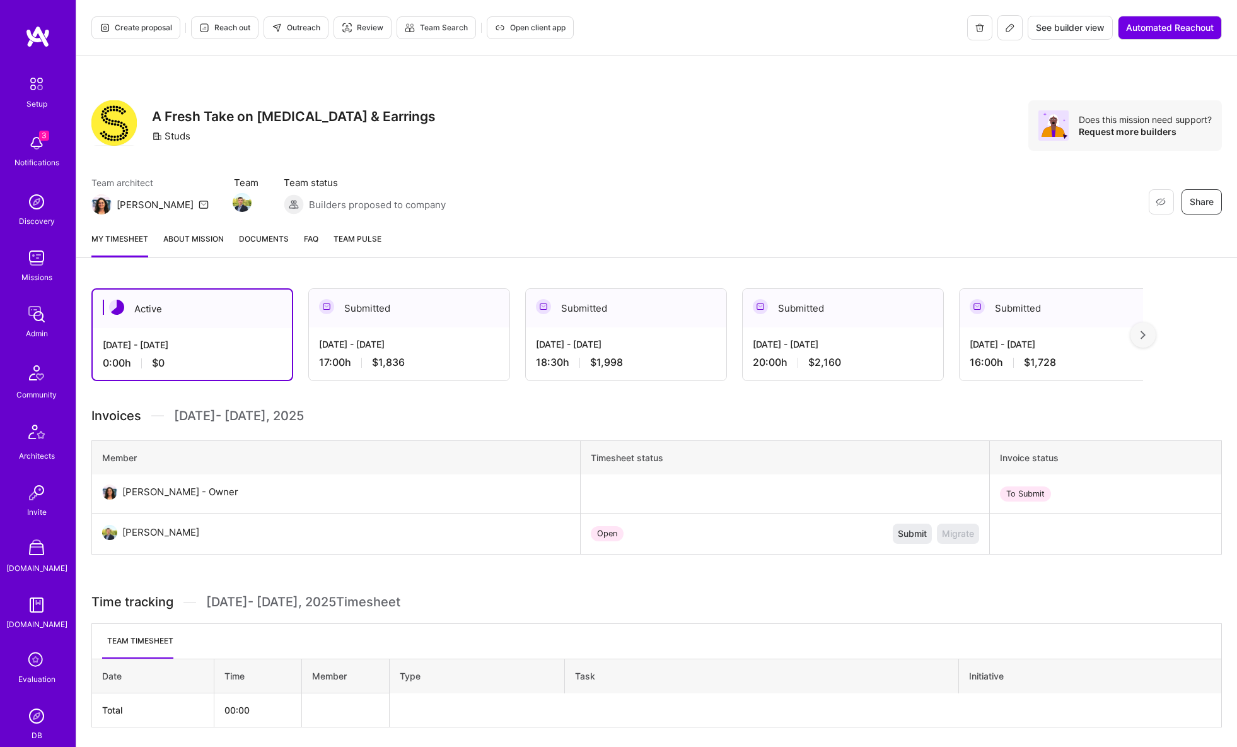
click at [273, 238] on span "Documents" at bounding box center [264, 238] width 50 height 13
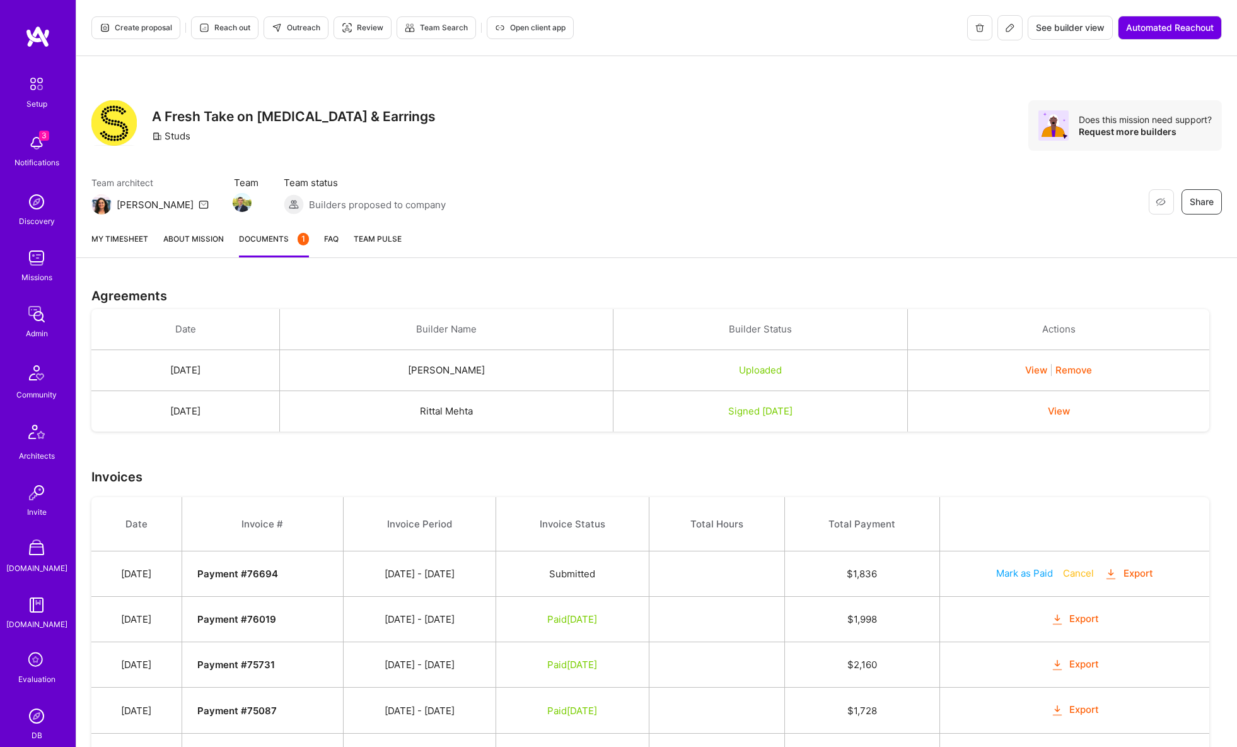
click at [767, 369] on div "Uploaded" at bounding box center [761, 369] width 264 height 13
click at [1047, 368] on button "View" at bounding box center [1036, 369] width 22 height 13
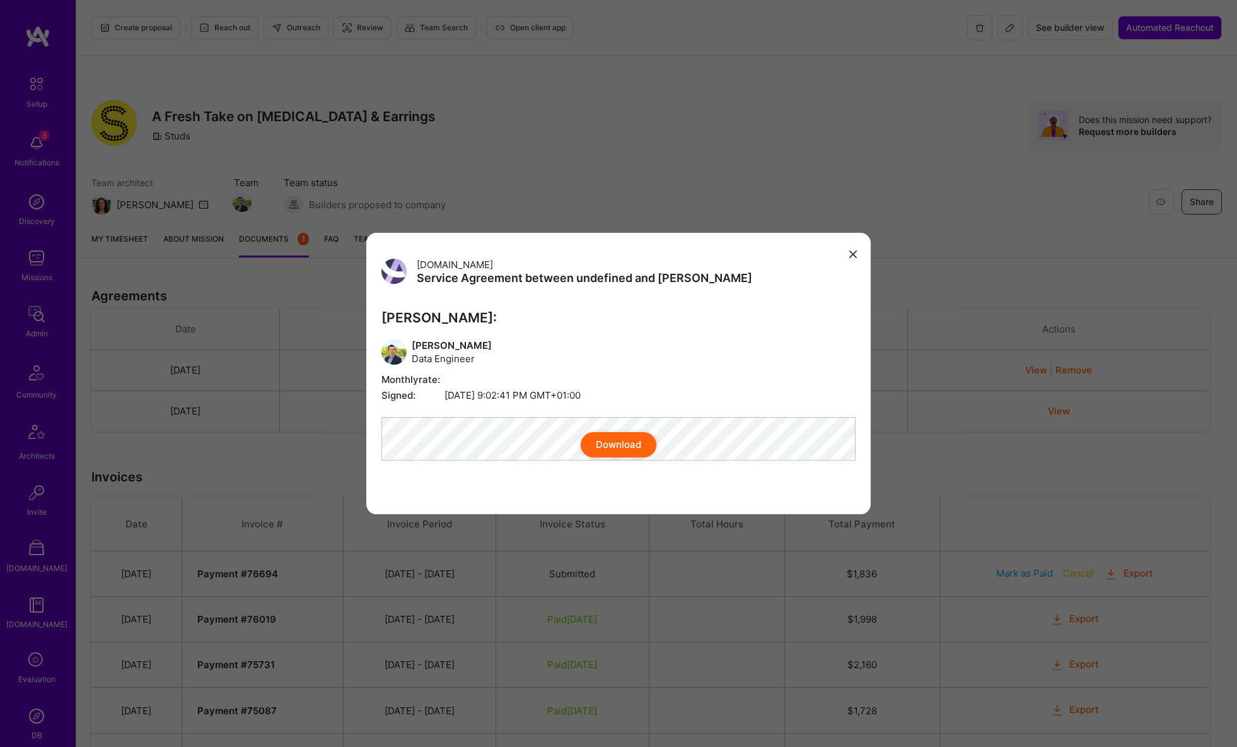
click at [763, 119] on div "A.Team Service Agreement between undefined and A.Teamer A.Teamer: Kiril Ralinov…" at bounding box center [618, 373] width 1237 height 747
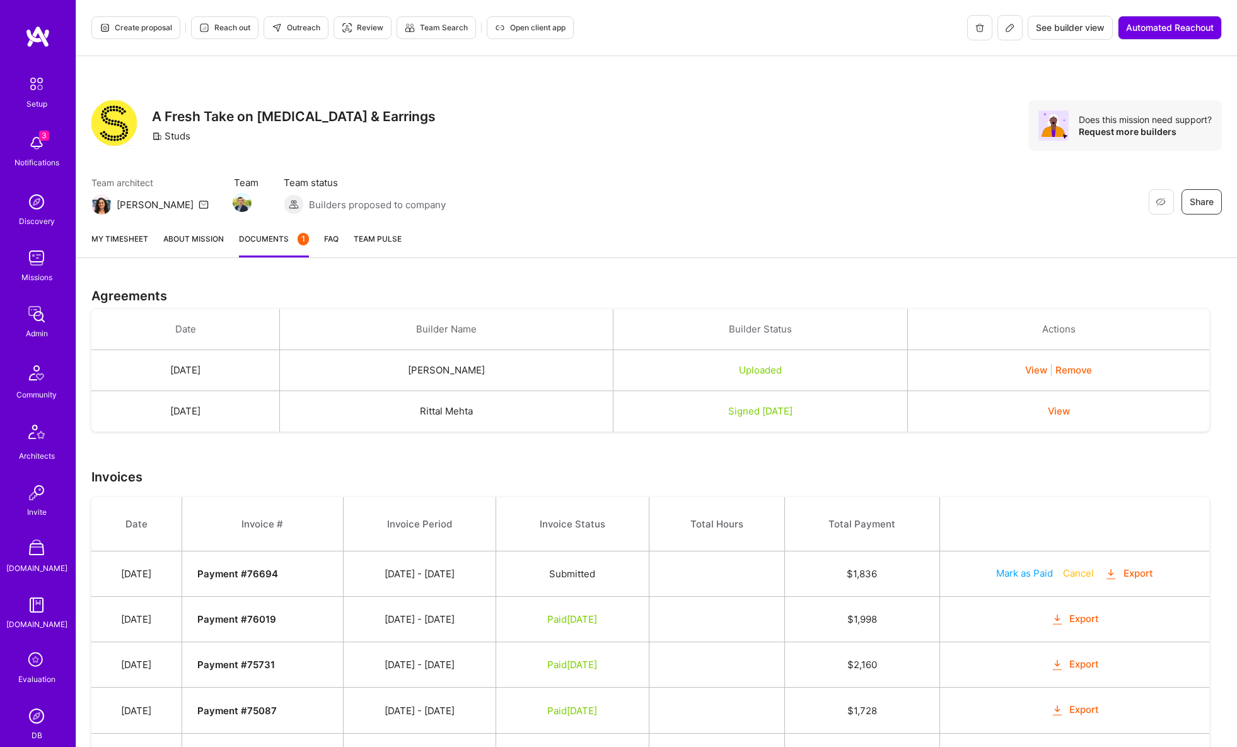
click at [545, 28] on span "Open client app" at bounding box center [530, 27] width 71 height 11
click at [554, 27] on span "Open client app" at bounding box center [530, 27] width 71 height 11
drag, startPoint x: 419, startPoint y: 366, endPoint x: 541, endPoint y: 373, distance: 121.9
click at [541, 373] on td "Kiril Ralinovski" at bounding box center [447, 370] width 334 height 41
copy td "Kiril Ralinovski"
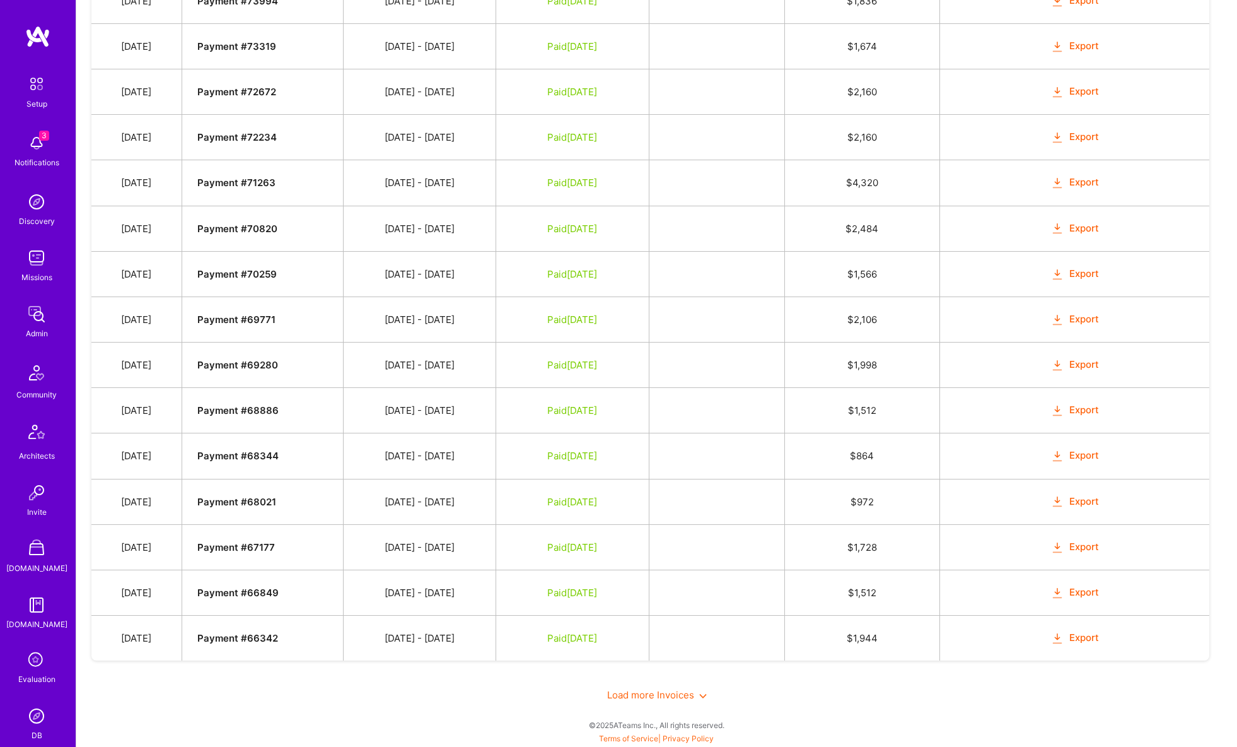
scroll to position [161, 0]
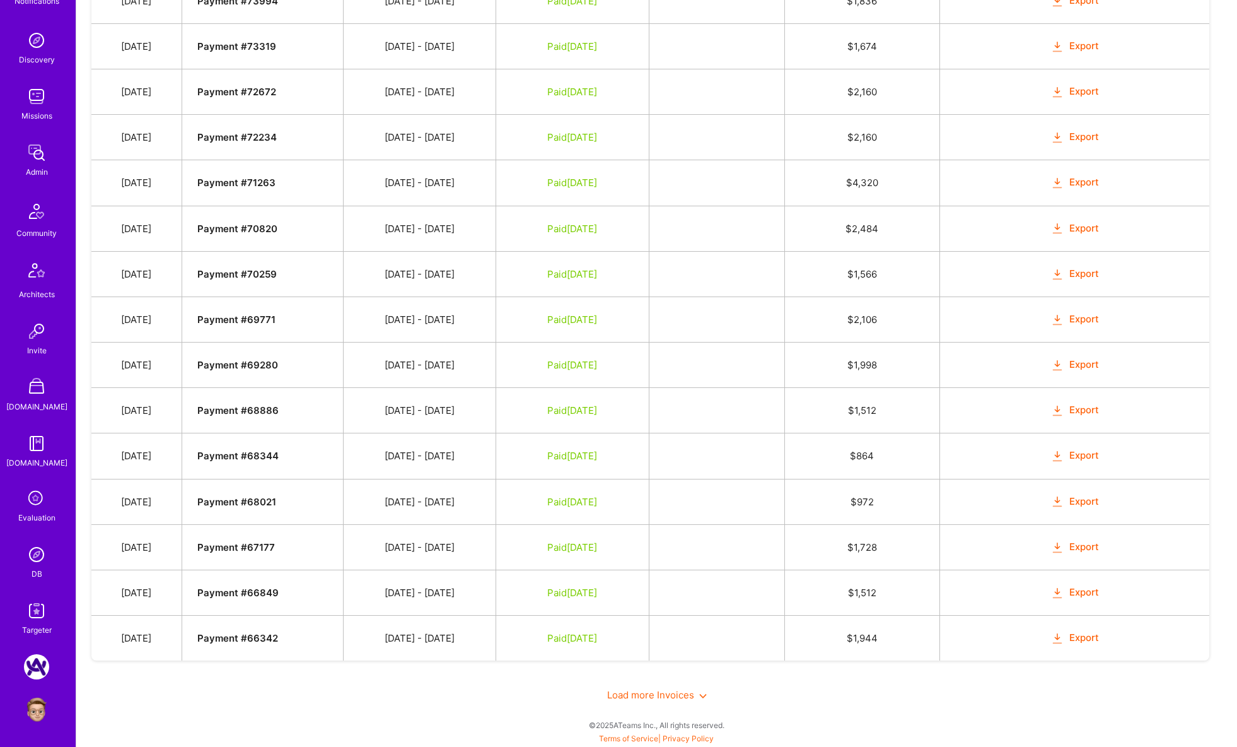
click at [36, 552] on img at bounding box center [36, 554] width 25 height 25
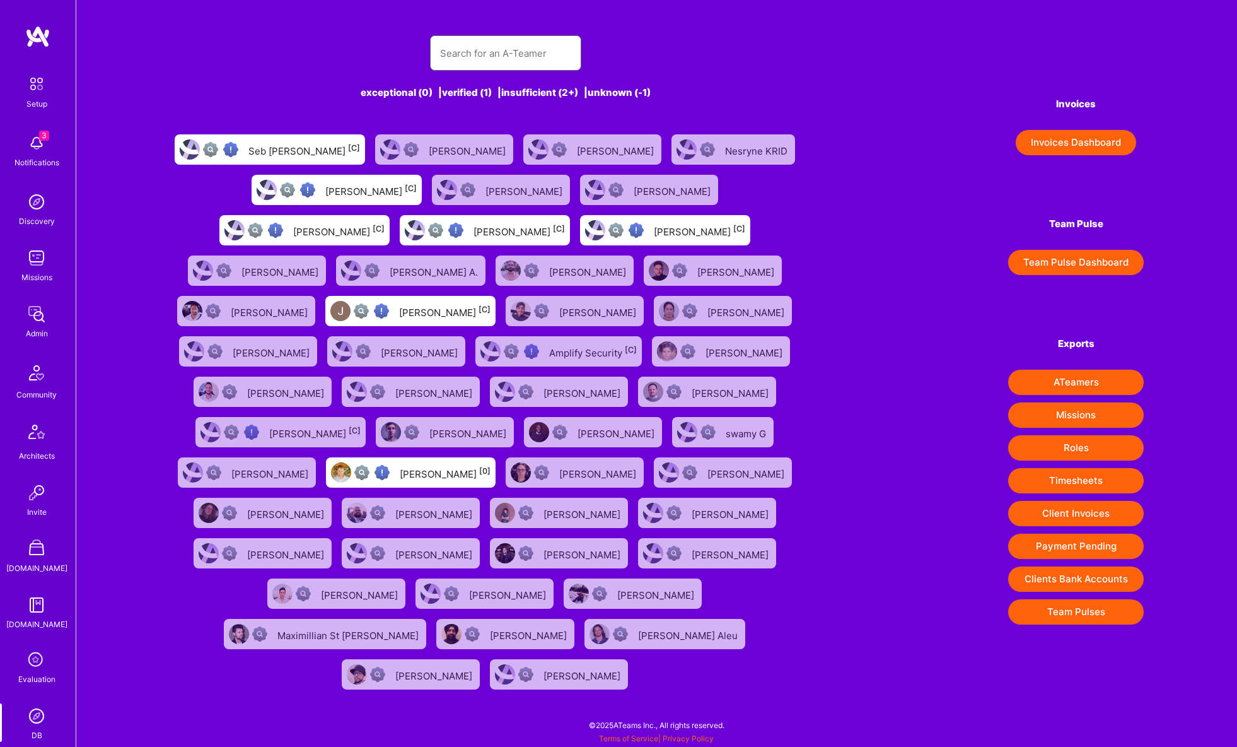
click at [515, 46] on input "text" at bounding box center [505, 53] width 131 height 32
paste input "ParaFlight"
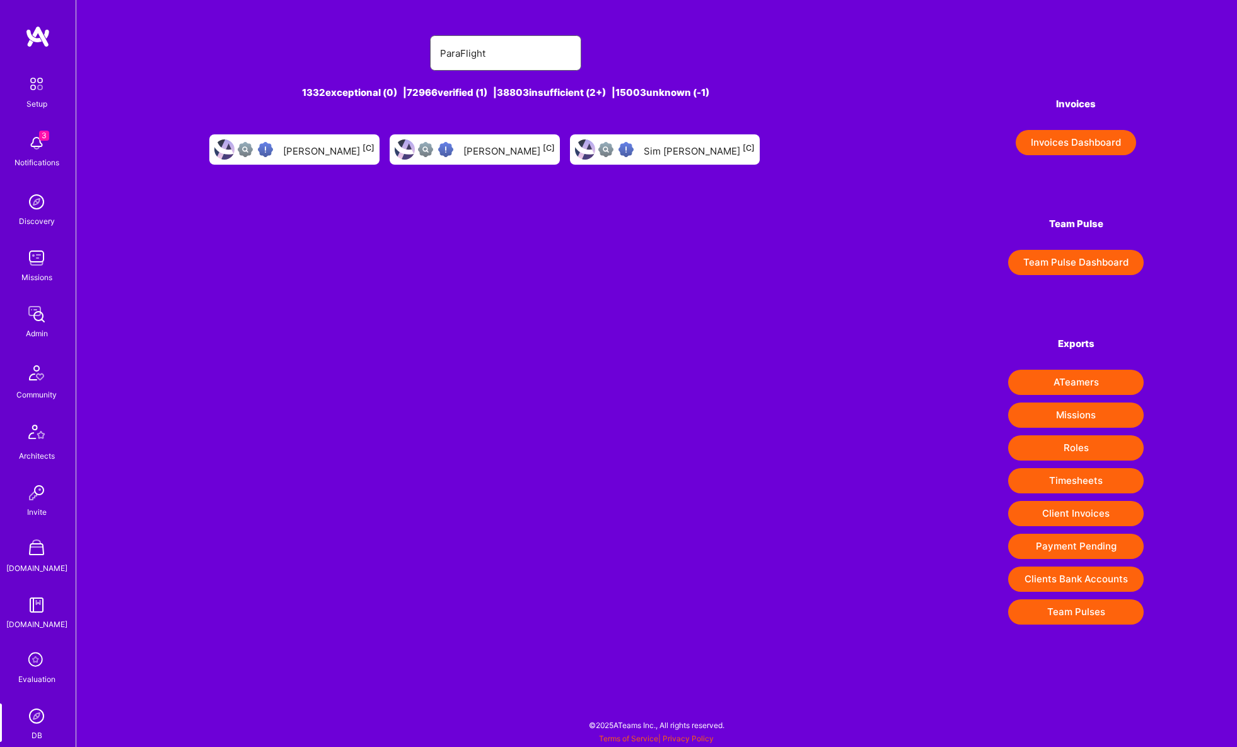
click at [496, 53] on input "ParaFlight" at bounding box center [505, 53] width 131 height 32
paste input "[PERSON_NAME]"
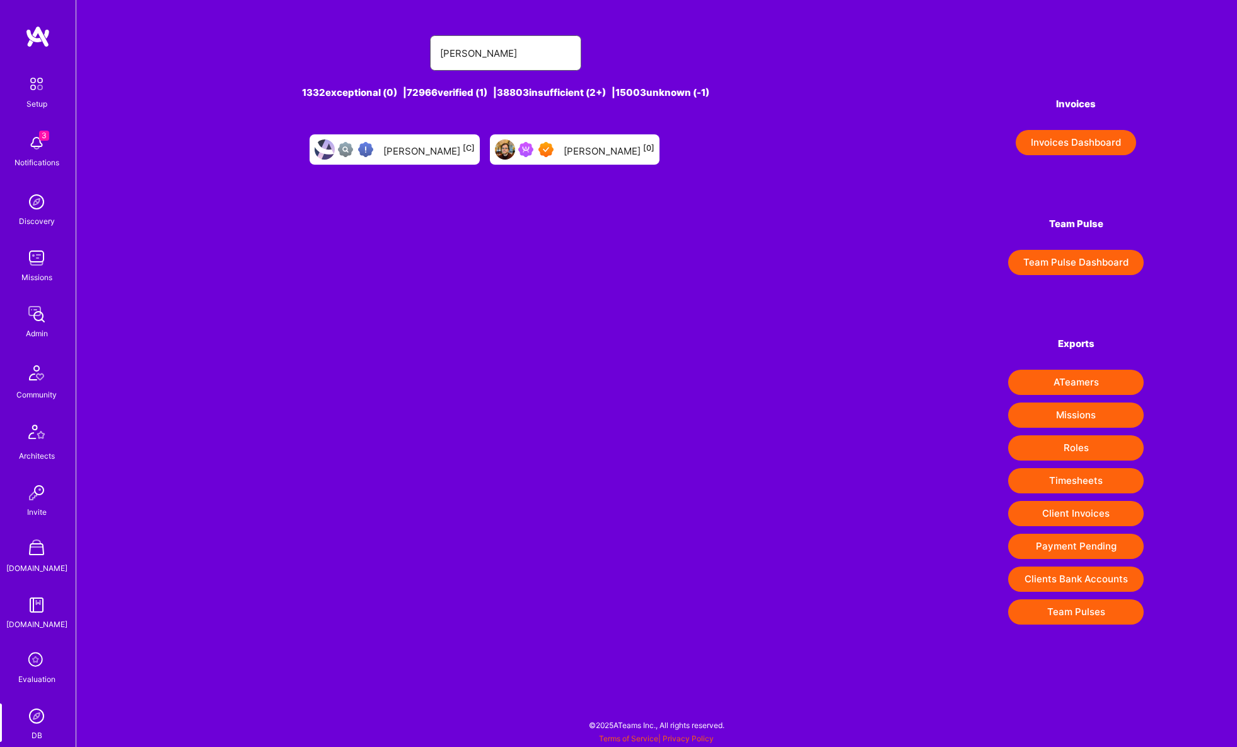
type input "[PERSON_NAME]"
click at [598, 149] on div "Asaf Zamir [0]" at bounding box center [609, 149] width 91 height 16
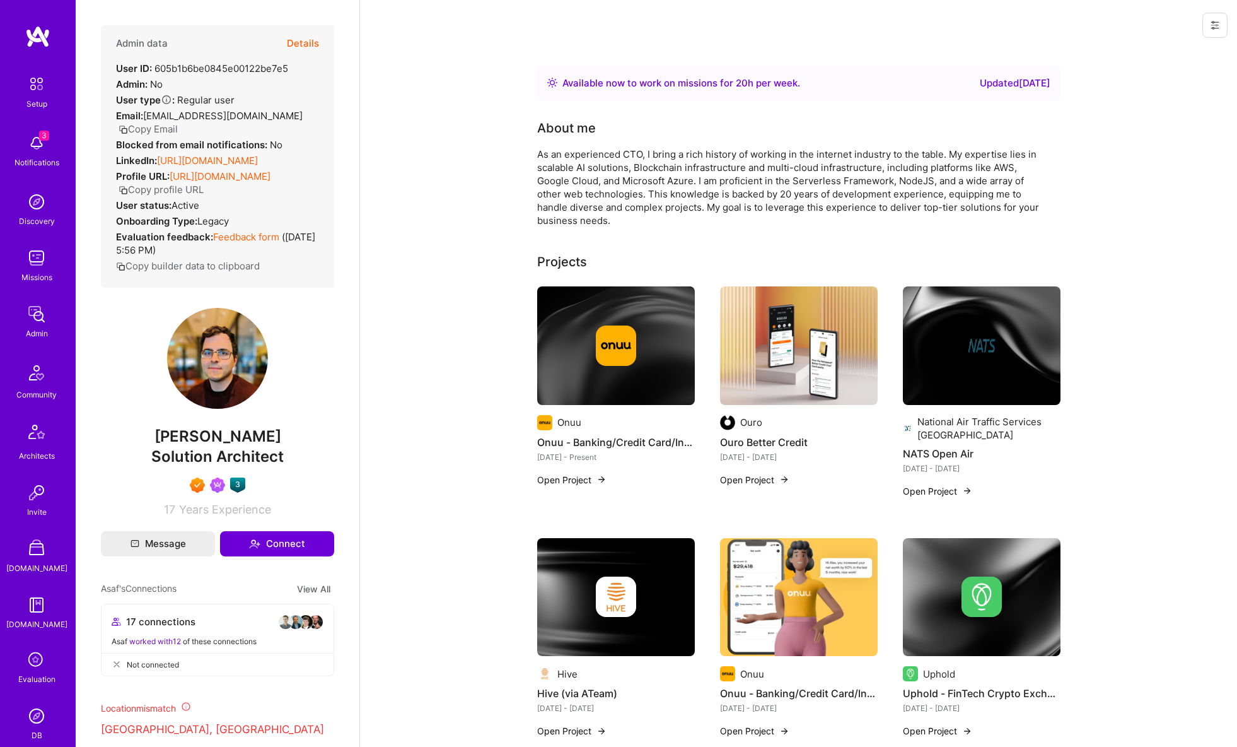
click at [308, 39] on button "Details" at bounding box center [303, 43] width 32 height 37
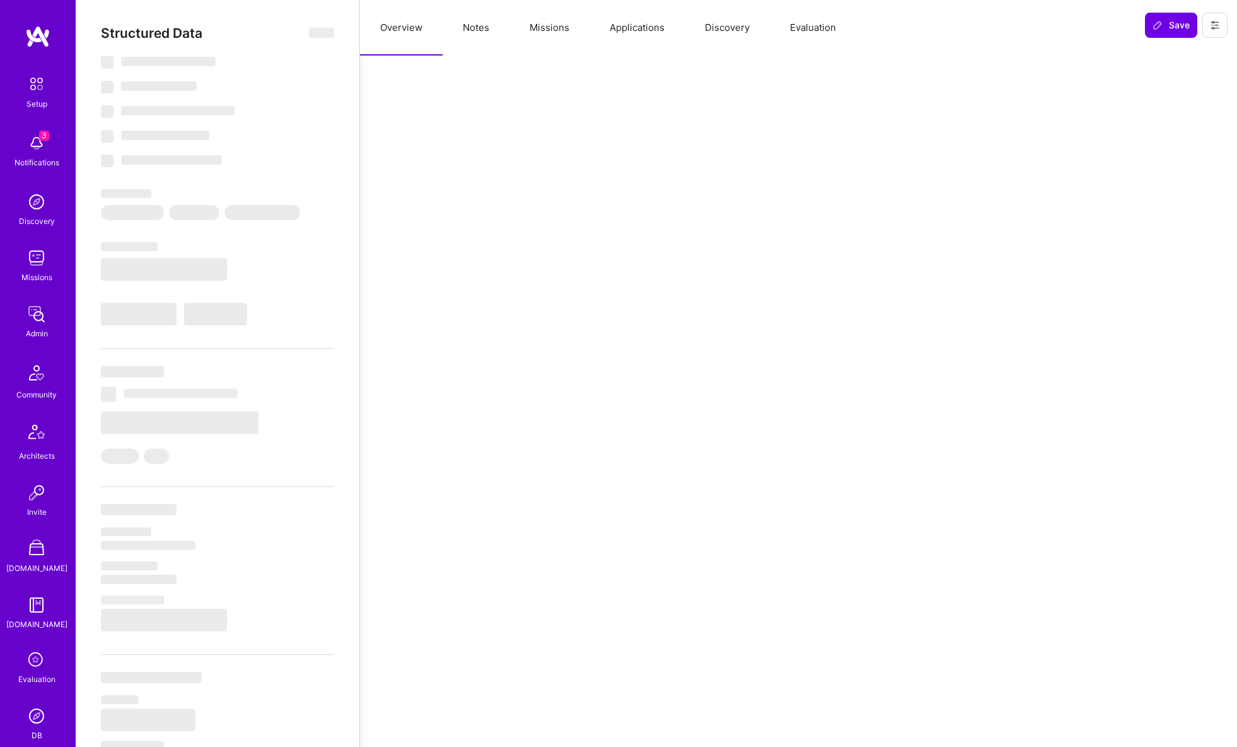
click at [617, 30] on button "Applications" at bounding box center [637, 27] width 95 height 55
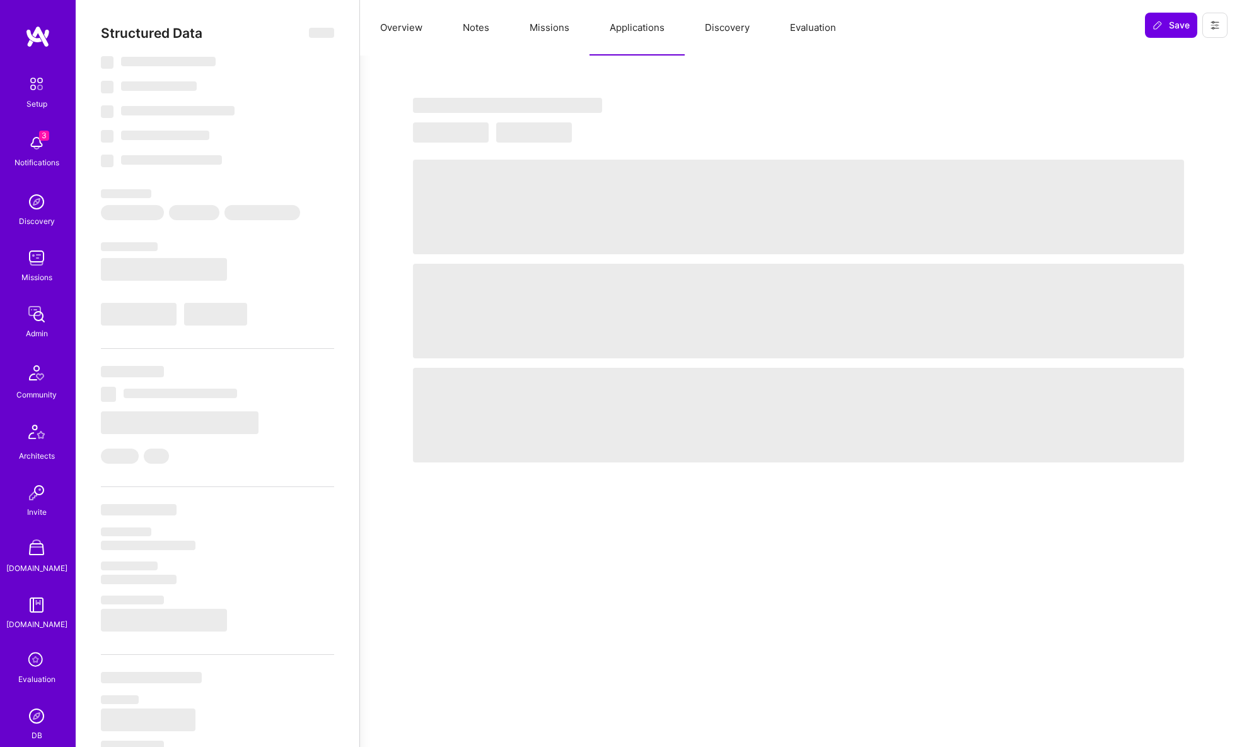
click at [540, 32] on button "Missions" at bounding box center [549, 27] width 80 height 55
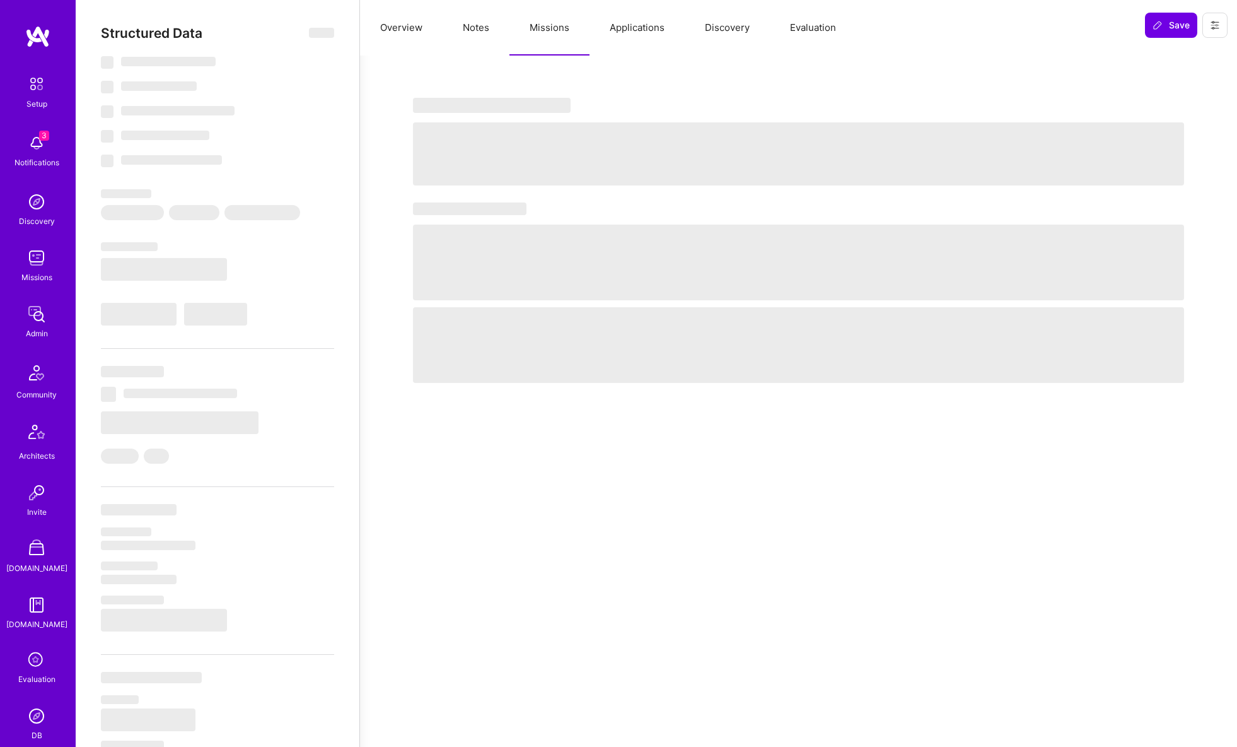
select select "Right Now"
select select "7"
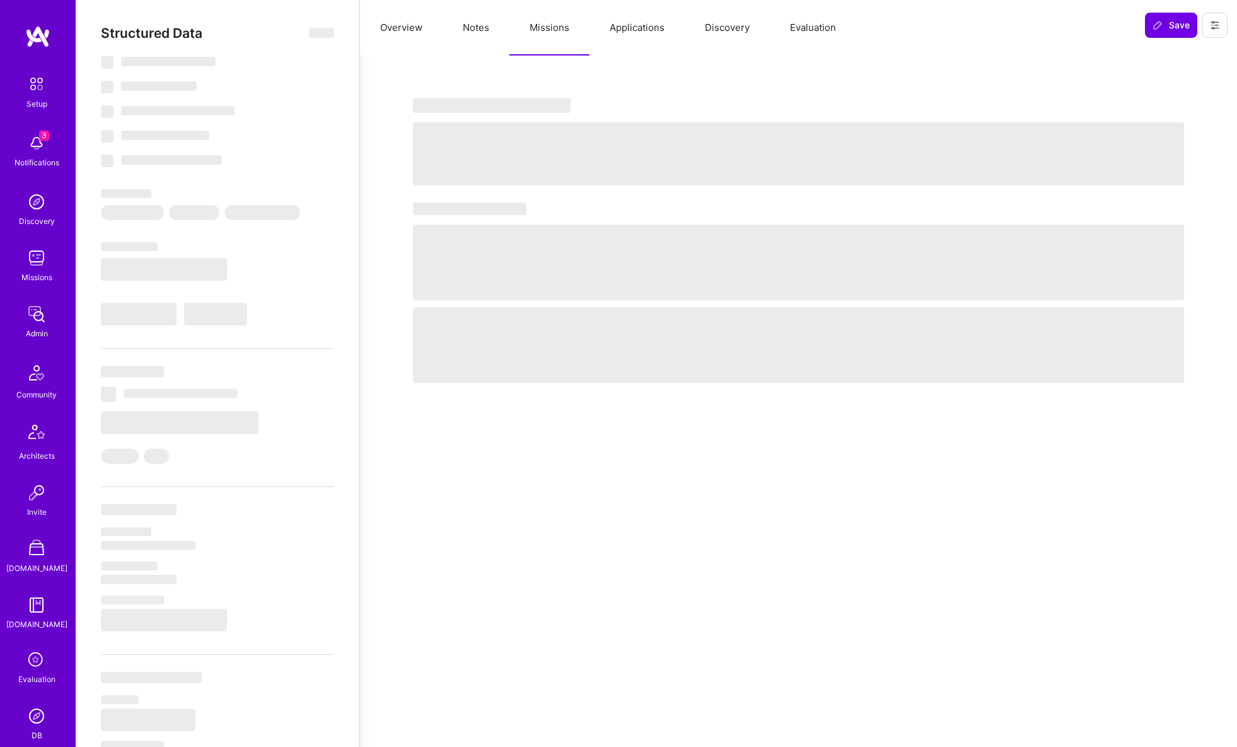
select select "US"
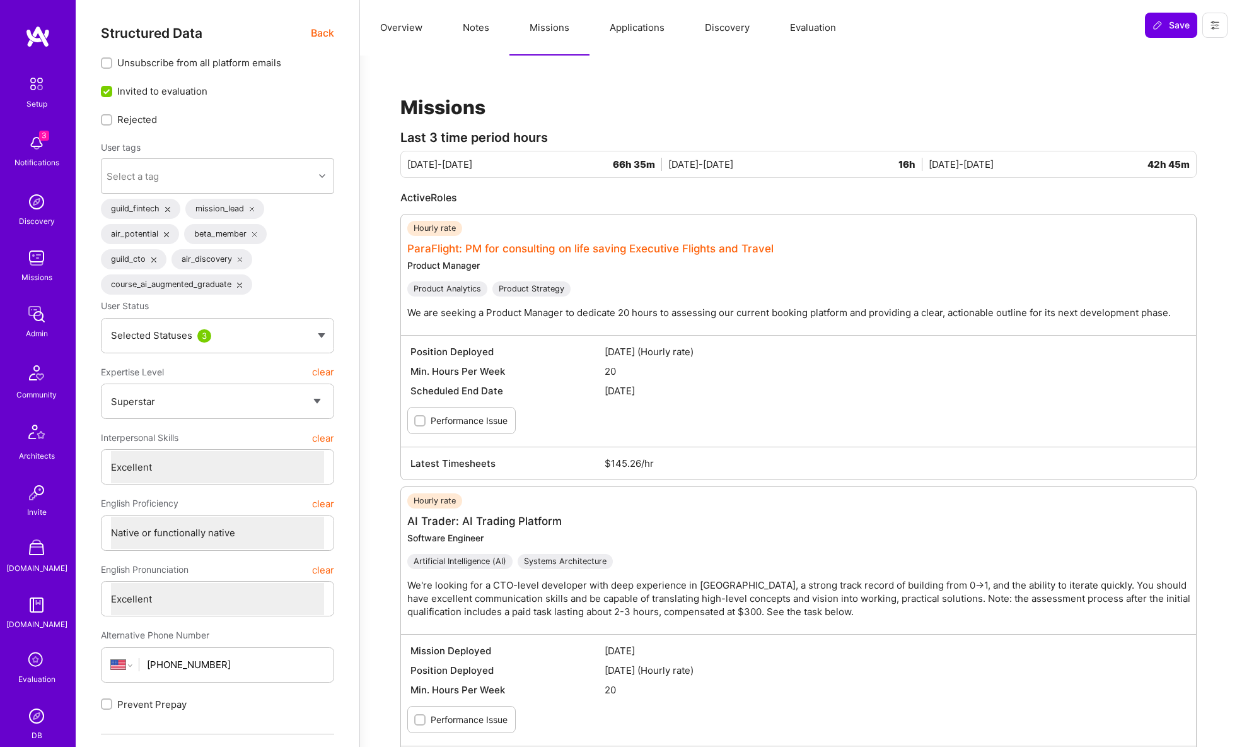
click at [523, 250] on link "ParaFlight: PM for consulting on life saving Executive Flights and Travel" at bounding box center [590, 248] width 366 height 13
click at [1211, 31] on button at bounding box center [1214, 25] width 25 height 25
click at [1161, 49] on button "Login as Asaf" at bounding box center [1169, 54] width 117 height 32
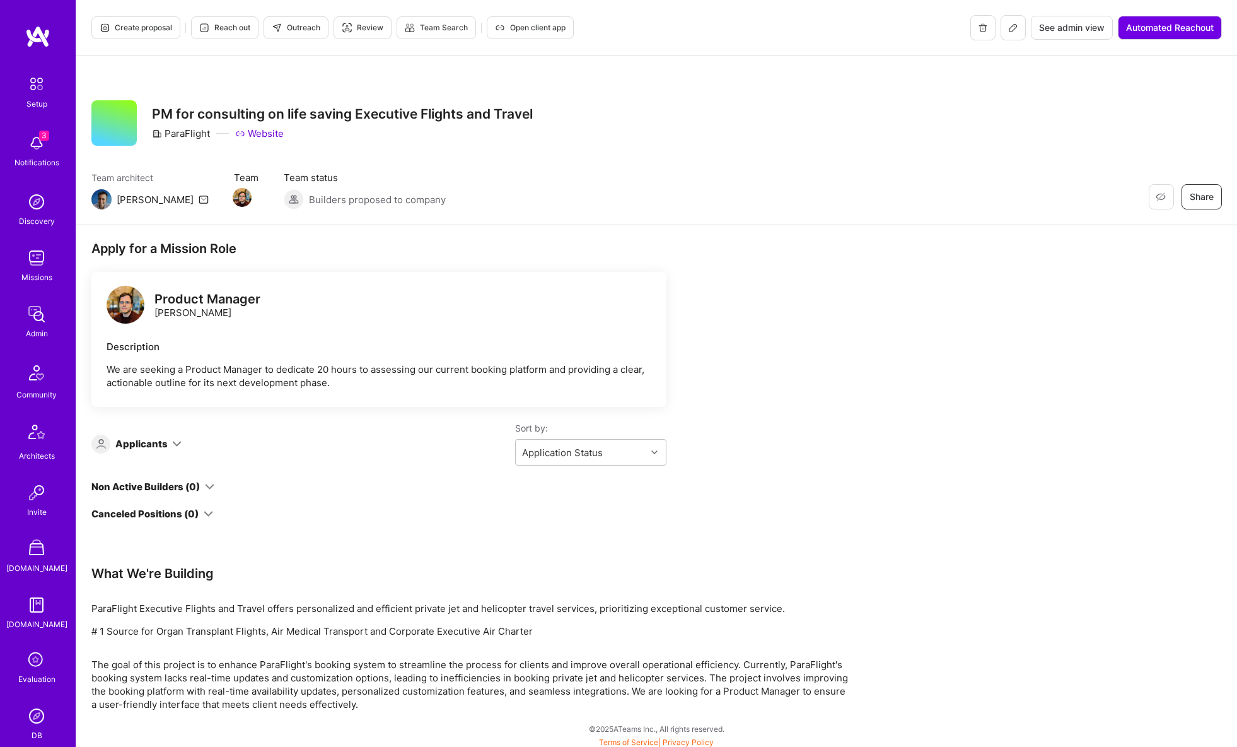
click at [1057, 32] on span "See admin view" at bounding box center [1072, 27] width 66 height 13
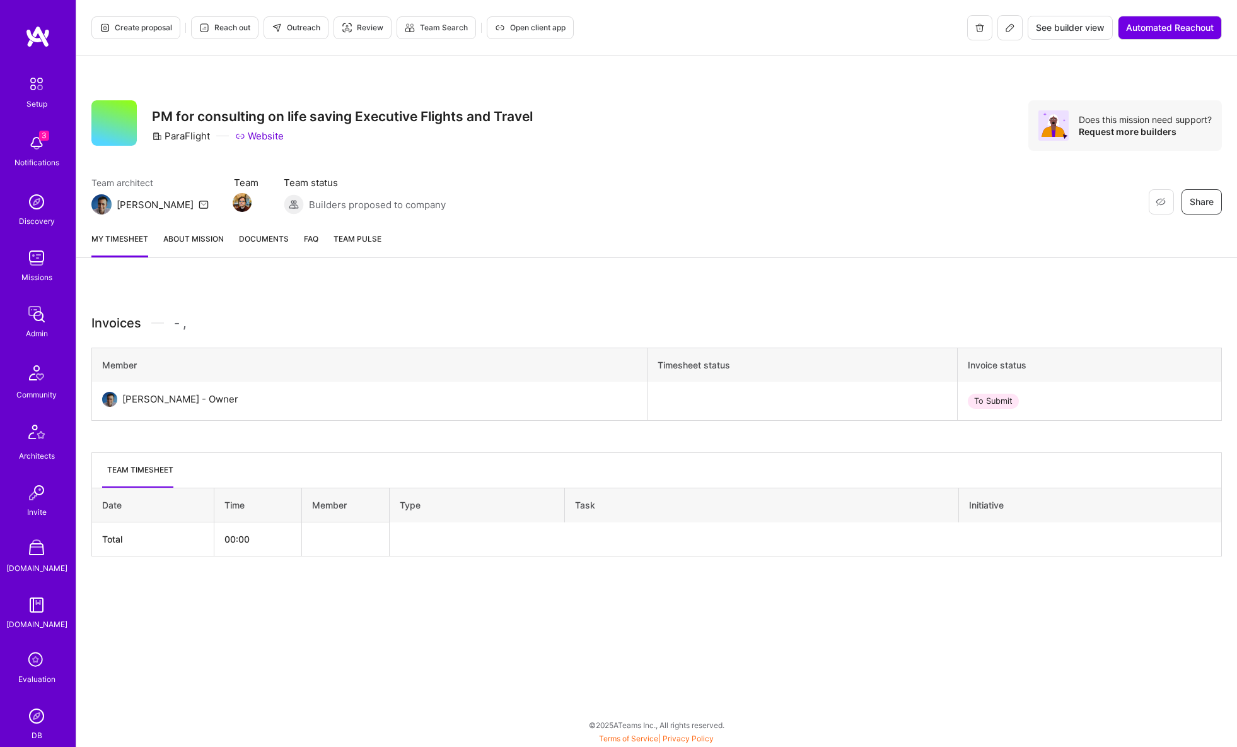
click at [216, 238] on link "About Mission" at bounding box center [193, 244] width 61 height 25
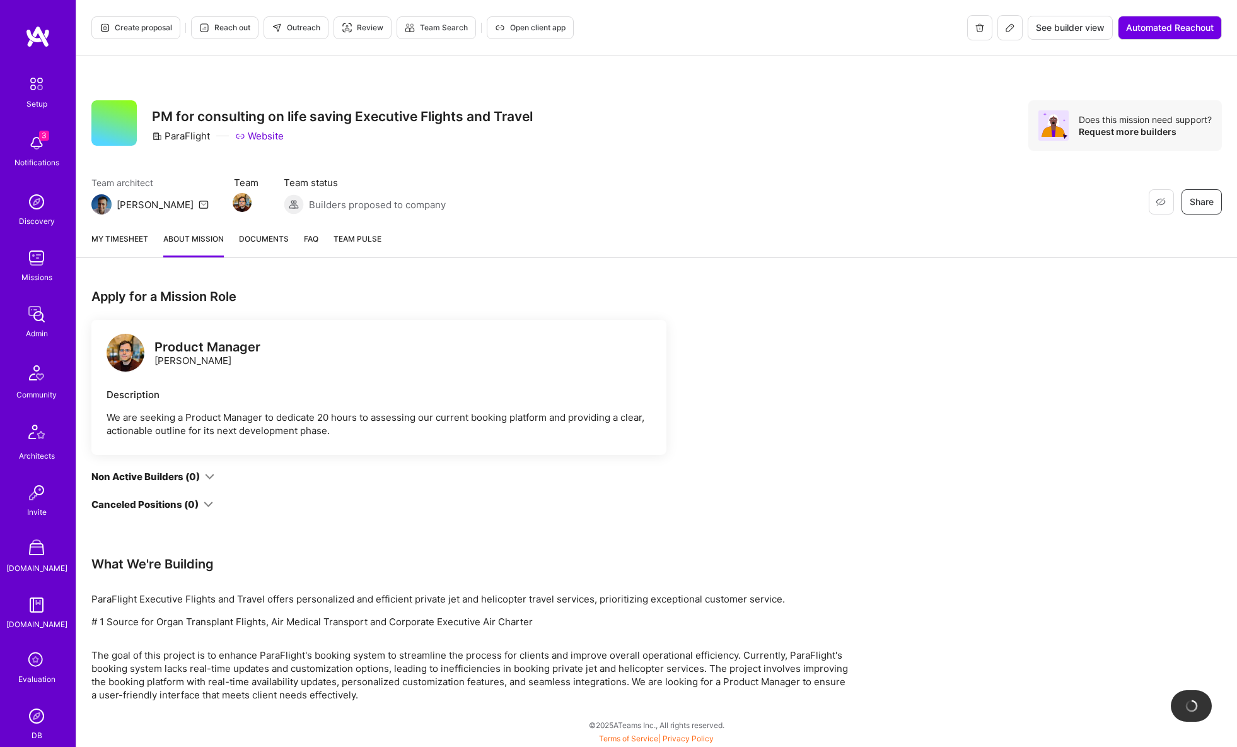
click at [257, 240] on span "Documents" at bounding box center [264, 238] width 50 height 13
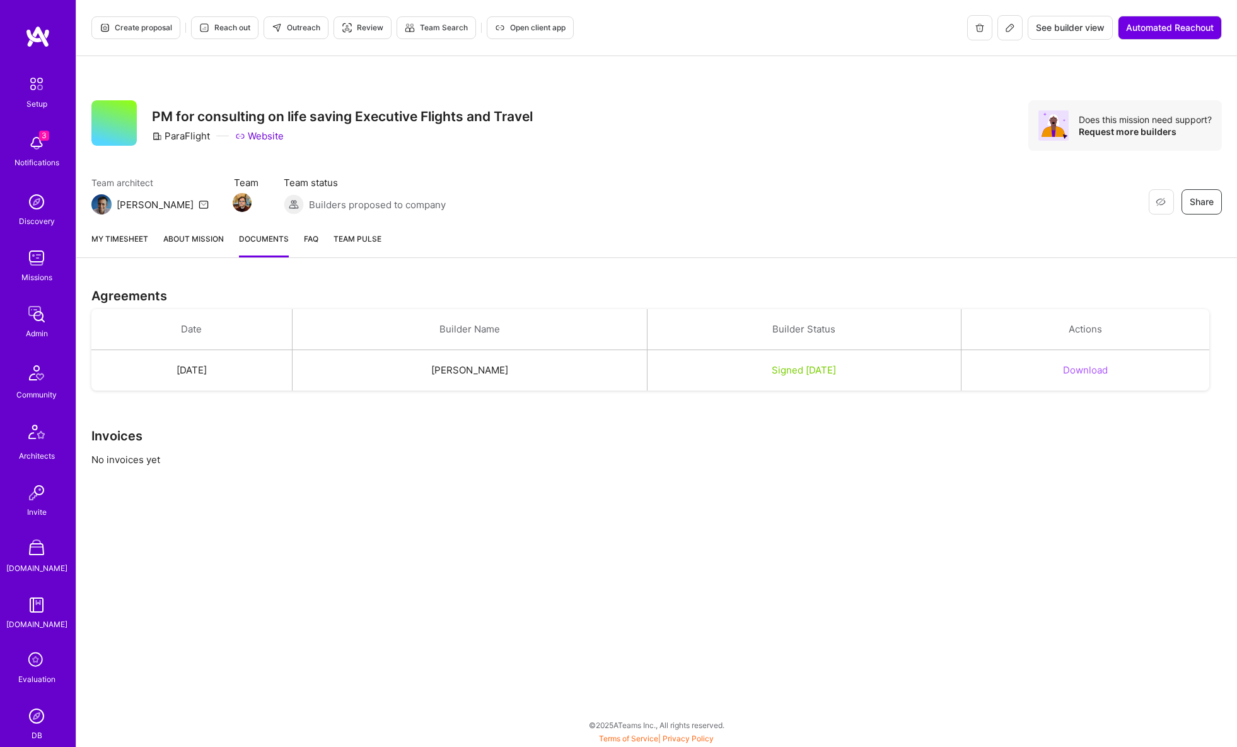
click at [303, 240] on div "My timesheet About Mission Documents FAQ Team Pulse" at bounding box center [656, 240] width 1161 height 36
click at [1074, 24] on span "See builder view" at bounding box center [1070, 27] width 69 height 13
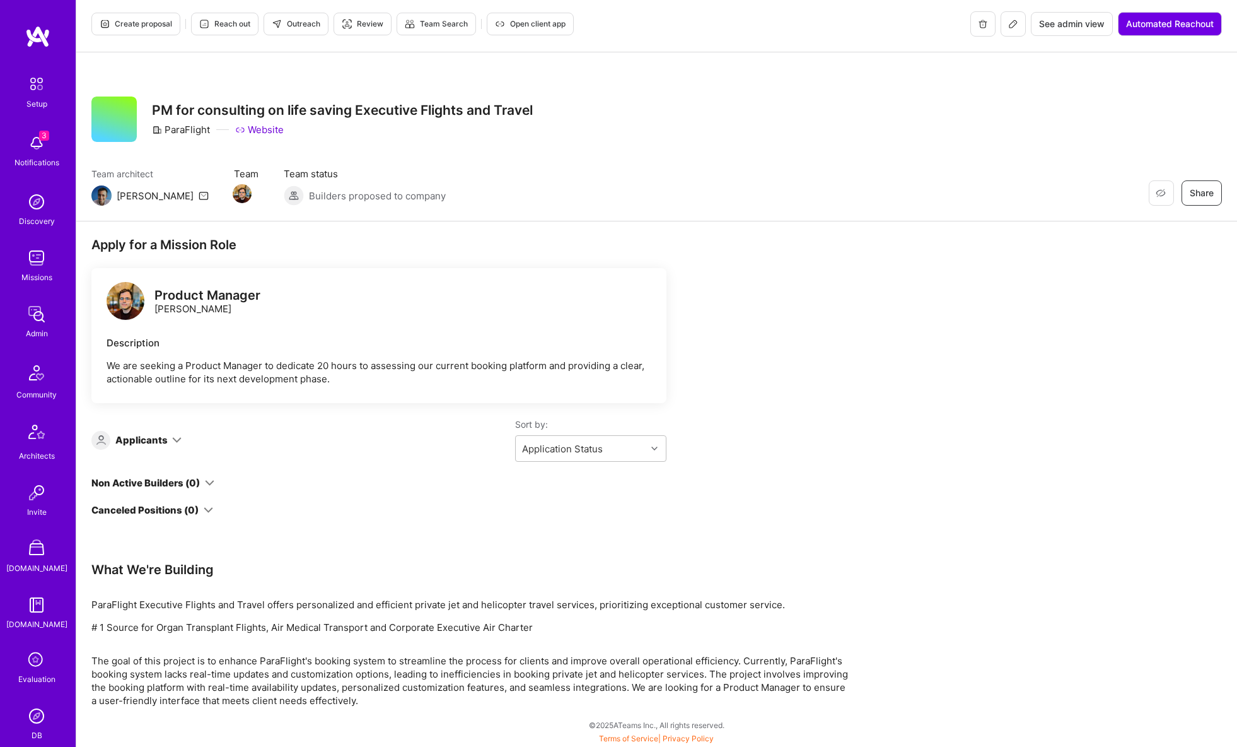
scroll to position [1, 0]
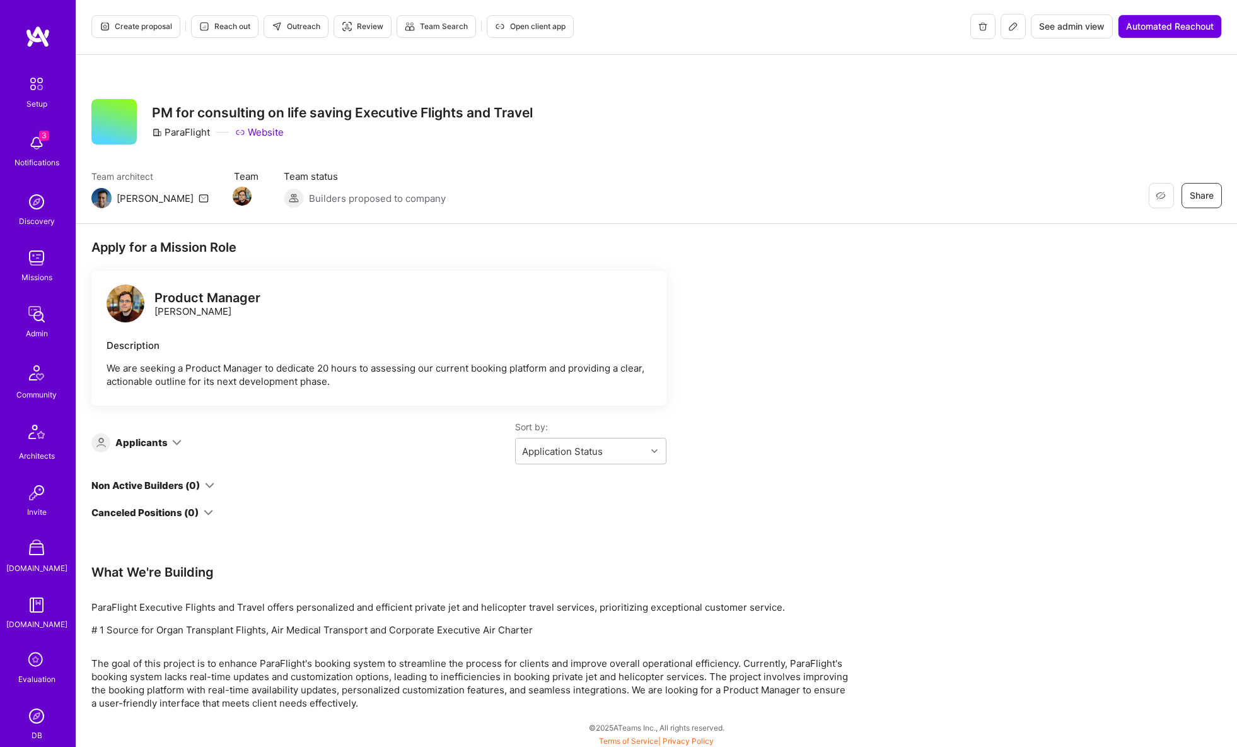
click at [1009, 23] on icon at bounding box center [1013, 26] width 10 height 10
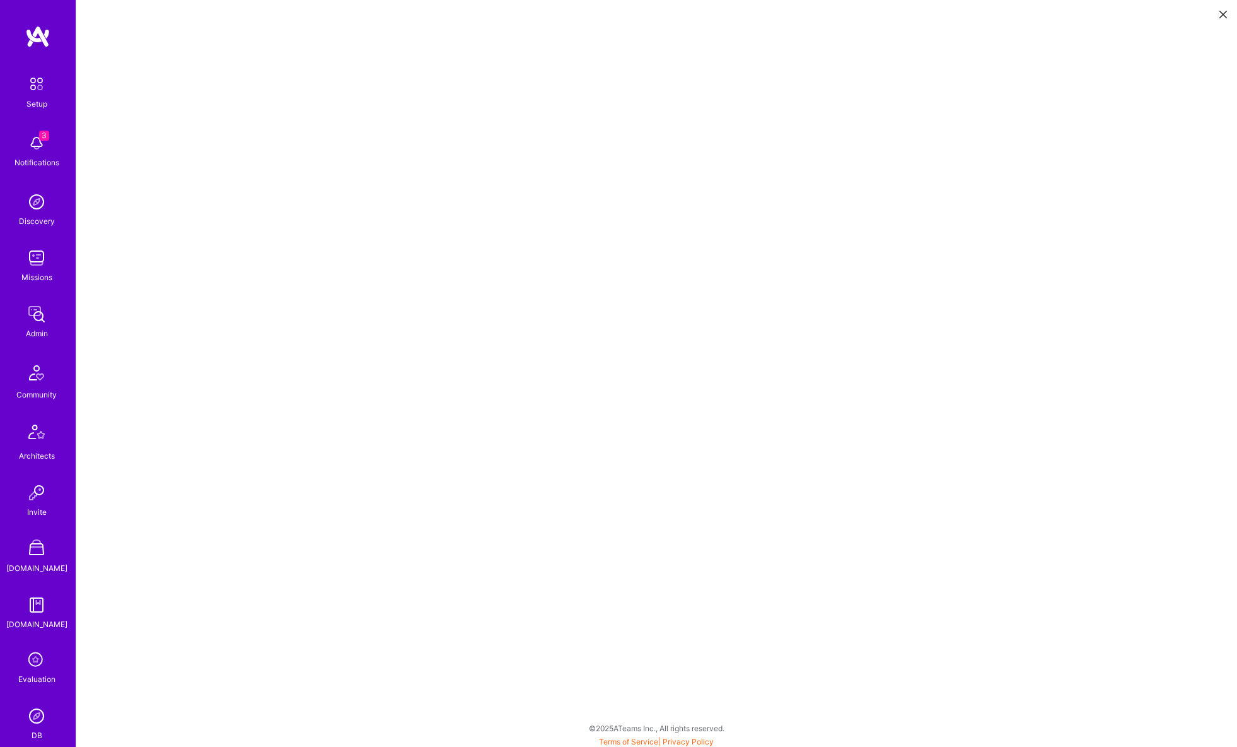
click at [1221, 12] on icon at bounding box center [1223, 15] width 8 height 8
